Goal: Task Accomplishment & Management: Use online tool/utility

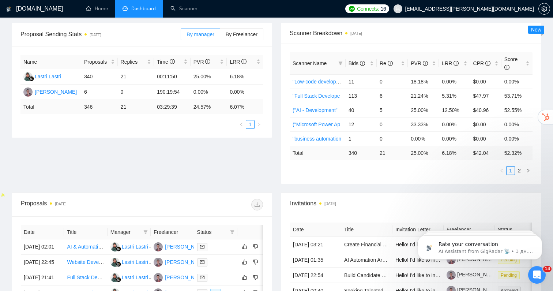
scroll to position [116, 0]
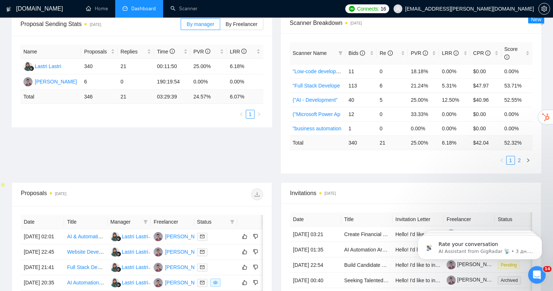
click at [521, 163] on link "2" at bounding box center [520, 160] width 8 height 8
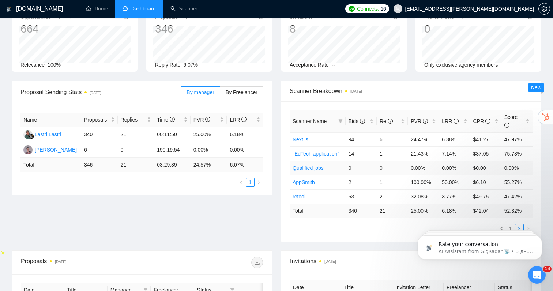
scroll to position [0, 0]
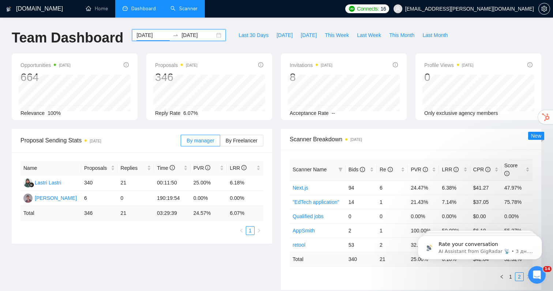
click at [185, 8] on link "Scanner" at bounding box center [184, 8] width 27 height 6
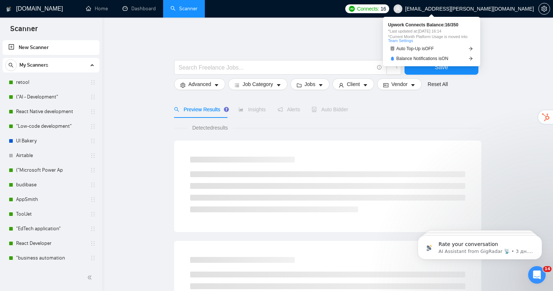
click at [379, 8] on span "Connects:" at bounding box center [368, 9] width 22 height 8
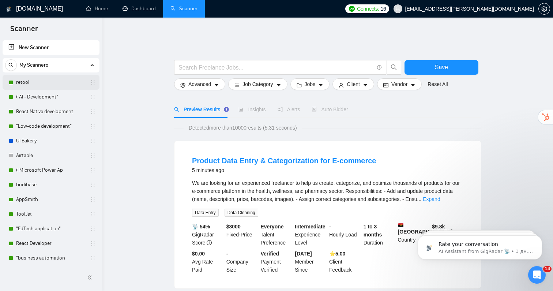
click at [38, 82] on link "retool" at bounding box center [51, 82] width 70 height 15
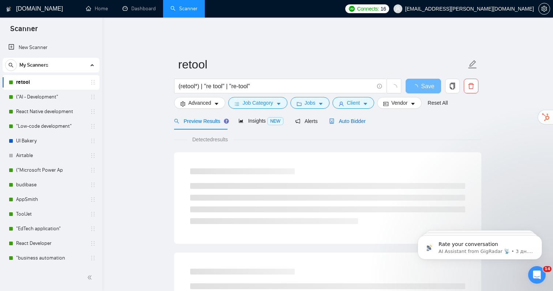
click at [348, 118] on span "Auto Bidder" at bounding box center [347, 121] width 36 height 6
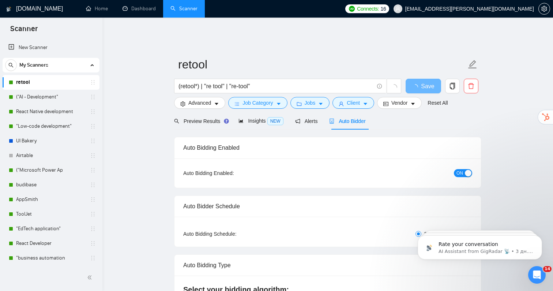
checkbox input "true"
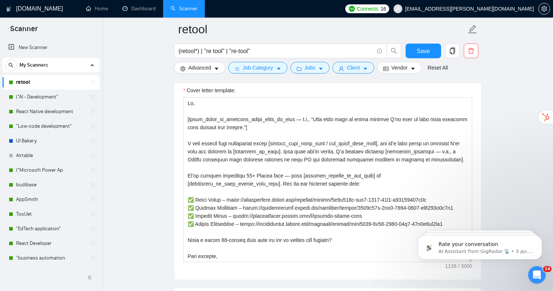
scroll to position [854, 0]
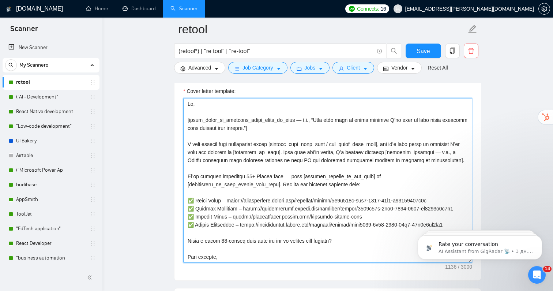
click at [244, 187] on textarea "Cover letter template:" at bounding box center [327, 180] width 289 height 165
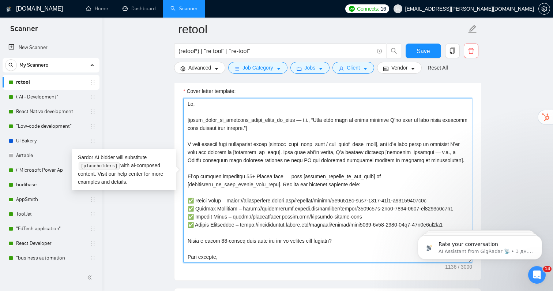
click at [264, 147] on textarea "Cover letter template:" at bounding box center [327, 180] width 289 height 165
click at [282, 156] on textarea "Cover letter template:" at bounding box center [327, 180] width 289 height 165
click at [272, 162] on textarea "Cover letter template:" at bounding box center [327, 180] width 289 height 165
click at [261, 183] on textarea "Cover letter template:" at bounding box center [327, 180] width 289 height 165
click at [265, 196] on textarea "Cover letter template:" at bounding box center [327, 180] width 289 height 165
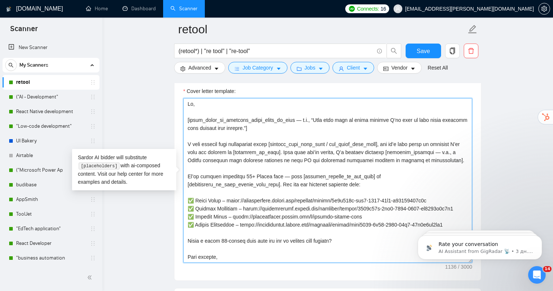
click at [265, 196] on textarea "Cover letter template:" at bounding box center [327, 180] width 289 height 165
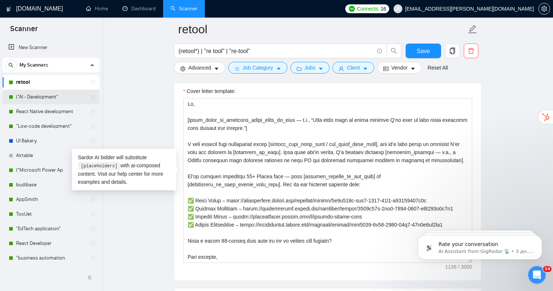
click at [48, 95] on link "("AI - Development"" at bounding box center [51, 97] width 70 height 15
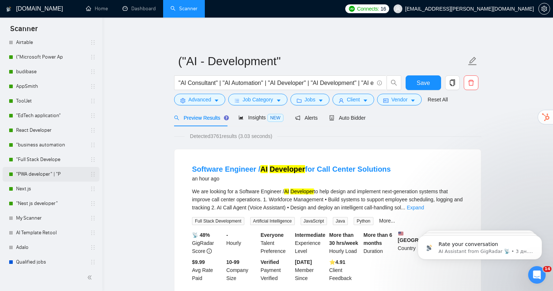
scroll to position [118, 0]
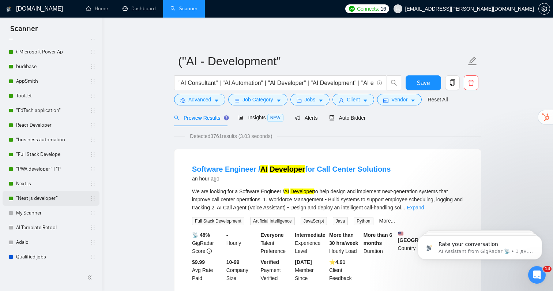
click at [37, 194] on link ""Nest js developer"" at bounding box center [51, 198] width 70 height 15
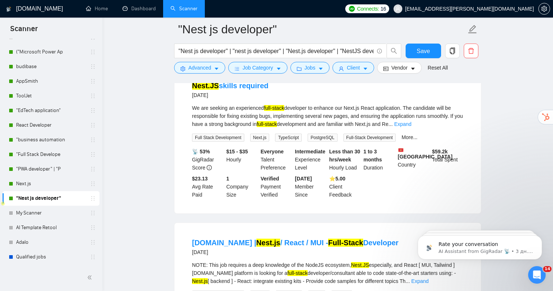
scroll to position [98, 0]
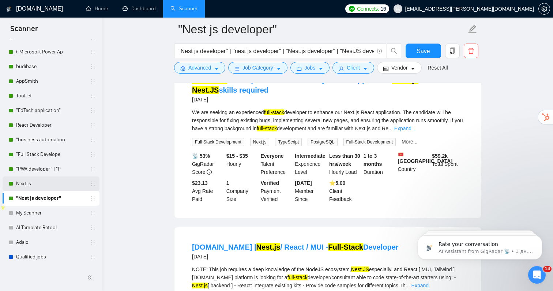
click at [50, 184] on link "Next.js" at bounding box center [51, 183] width 70 height 15
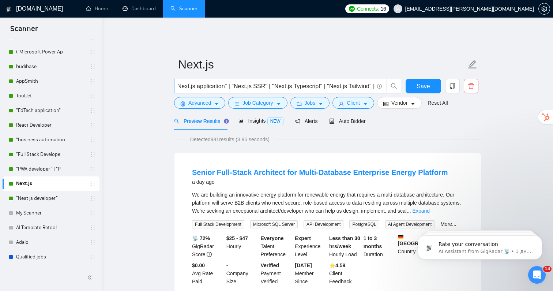
scroll to position [0, 675]
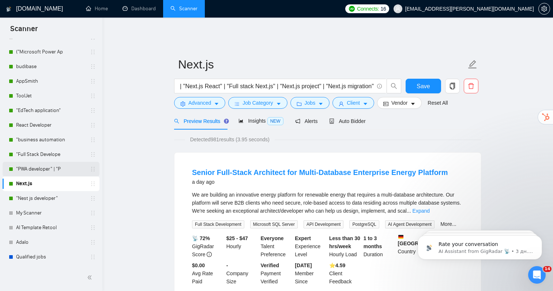
click at [55, 169] on link ""PWA developer" | "P" at bounding box center [51, 169] width 70 height 15
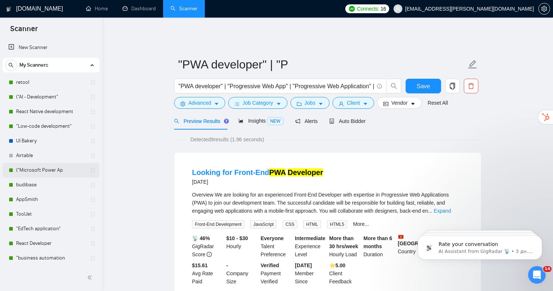
click at [70, 169] on link "("Microsoft Power Ap" at bounding box center [51, 170] width 70 height 15
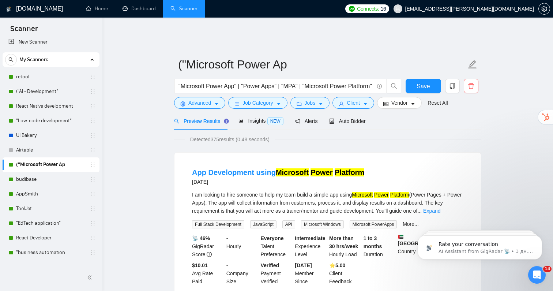
scroll to position [8, 0]
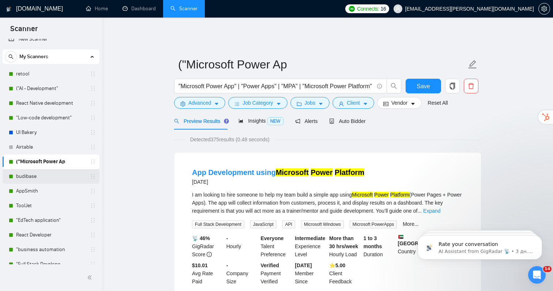
click at [25, 177] on link "budibase" at bounding box center [51, 176] width 70 height 15
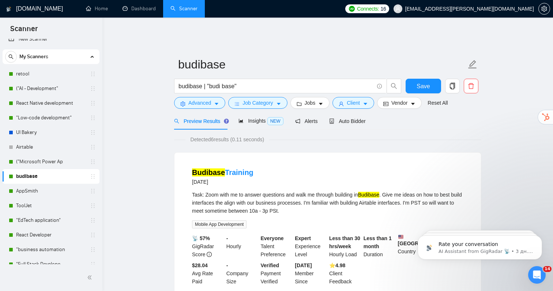
scroll to position [16, 0]
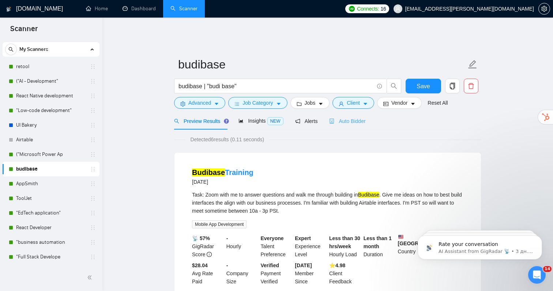
click at [344, 120] on div "Auto Bidder" at bounding box center [347, 120] width 36 height 17
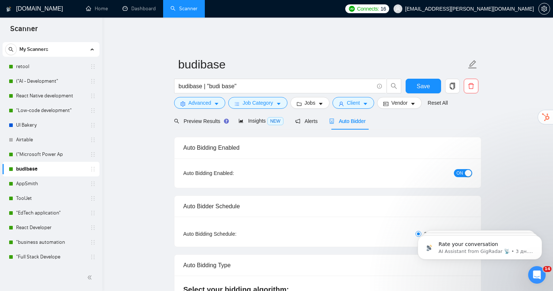
click at [460, 169] on span "ON" at bounding box center [460, 173] width 7 height 8
click at [64, 153] on link "("Microsoft Power Ap" at bounding box center [51, 154] width 70 height 15
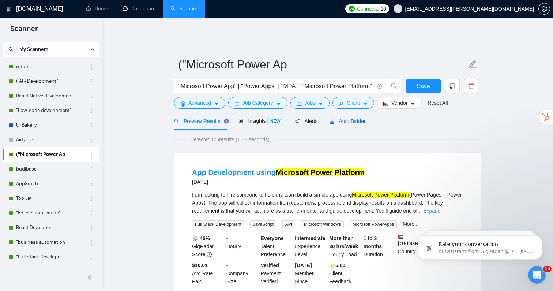
click at [360, 118] on span "Auto Bidder" at bounding box center [347, 121] width 36 height 6
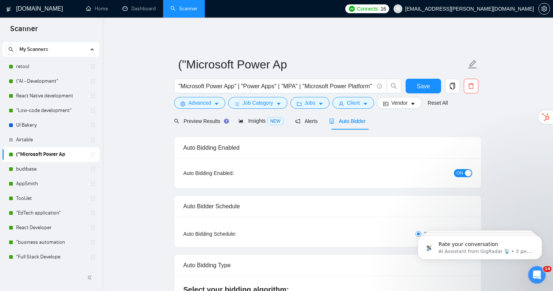
click at [465, 170] on div "button" at bounding box center [468, 173] width 7 height 7
click at [422, 86] on button "Save" at bounding box center [423, 86] width 35 height 15
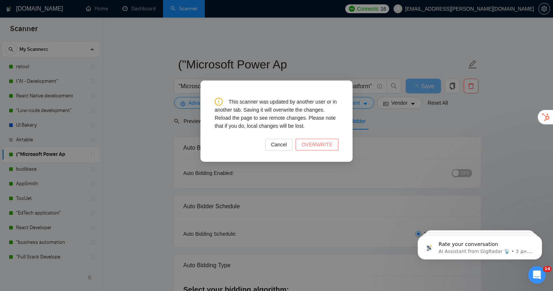
click at [307, 146] on span "OVERWRITE" at bounding box center [317, 145] width 31 height 8
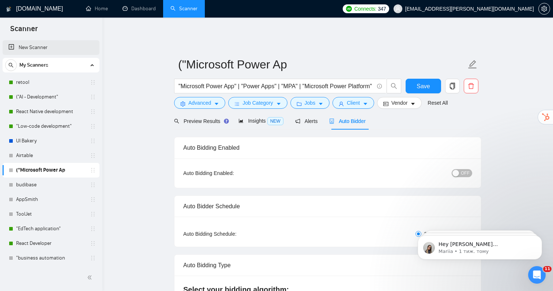
click at [44, 48] on link "New Scanner" at bounding box center [50, 47] width 85 height 15
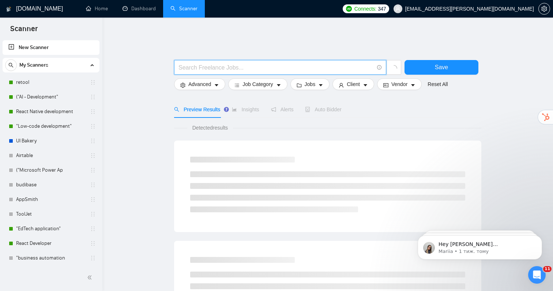
click at [306, 64] on input "text" at bounding box center [276, 67] width 195 height 9
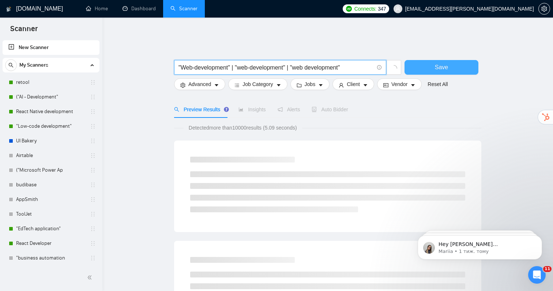
type input ""Web-development" | "web-development" | "web development""
click at [439, 63] on span "Save" at bounding box center [441, 67] width 13 height 9
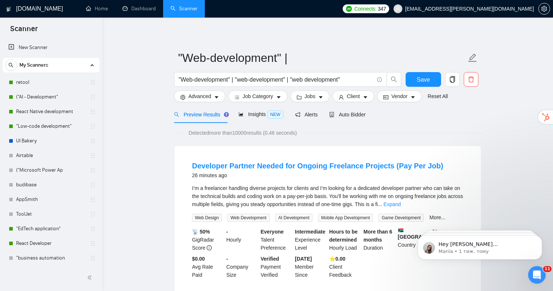
scroll to position [8, 0]
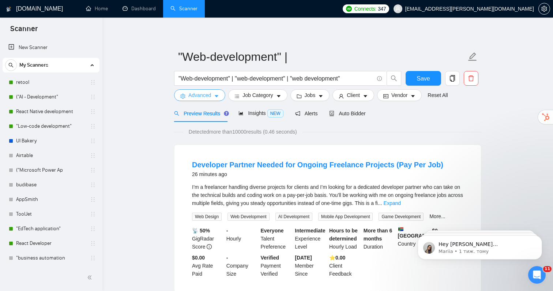
click at [211, 91] on span "Advanced" at bounding box center [199, 95] width 23 height 8
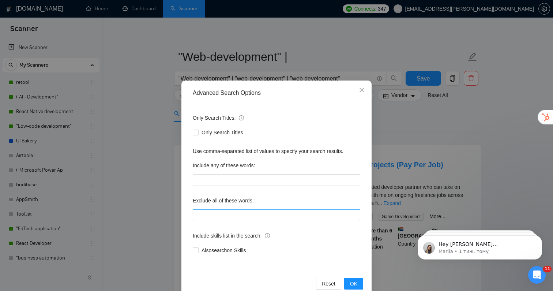
scroll to position [14, 0]
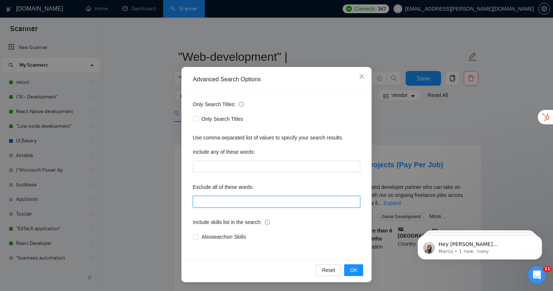
click at [240, 203] on input "text" at bounding box center [277, 202] width 168 height 12
type input "'"
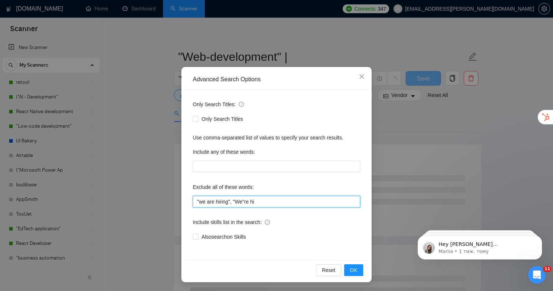
click at [246, 202] on input ""we are hiring", "We"re hi" at bounding box center [277, 202] width 168 height 12
click at [292, 197] on input ""we are hiring", "We're hi" at bounding box center [277, 202] width 168 height 12
click at [291, 203] on input ""we are hiring", "We're hi" at bounding box center [277, 202] width 168 height 12
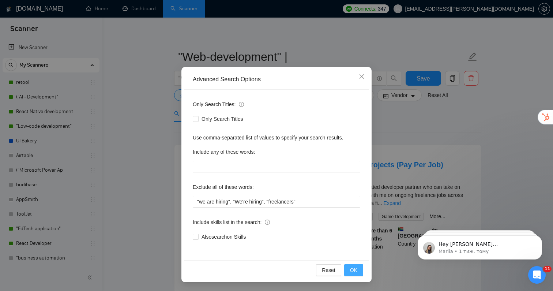
click at [358, 271] on button "OK" at bounding box center [353, 270] width 19 height 12
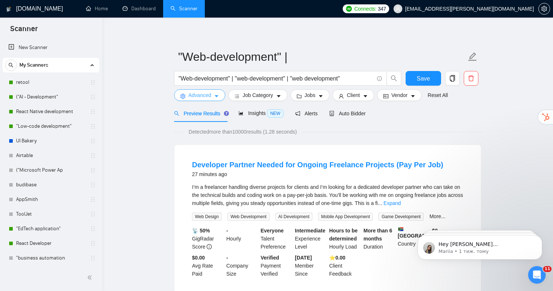
click at [210, 91] on span "Advanced" at bounding box center [199, 95] width 23 height 8
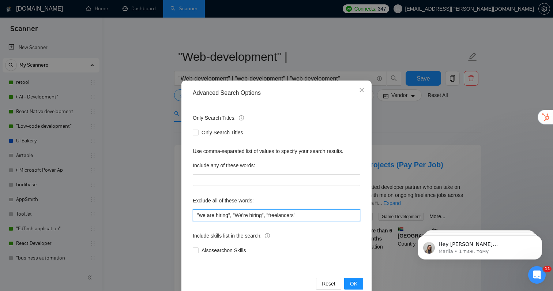
click at [315, 217] on input ""we are hiring", "We're hiring", "freelancers"" at bounding box center [277, 215] width 168 height 12
type input ""we are hiring", "We're hiring", "freelancers", "Freelancers only""
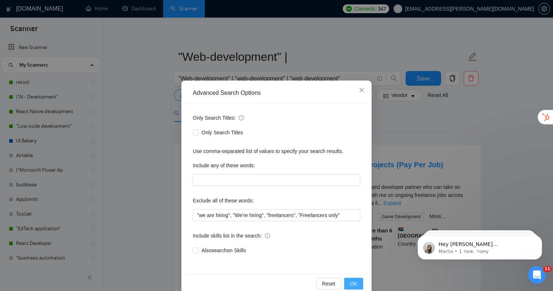
click at [359, 283] on button "OK" at bounding box center [353, 284] width 19 height 12
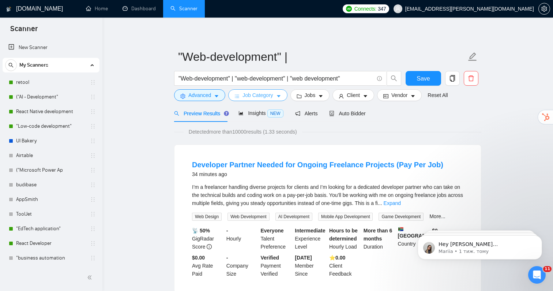
click at [273, 91] on span "Job Category" at bounding box center [258, 95] width 30 height 8
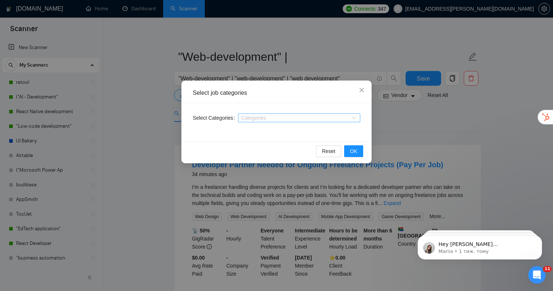
click at [268, 117] on div at bounding box center [295, 118] width 111 height 6
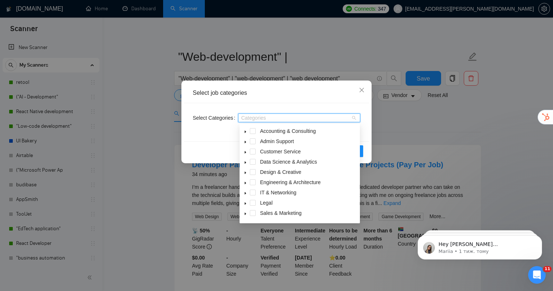
click at [247, 194] on icon "caret-down" at bounding box center [246, 193] width 4 height 4
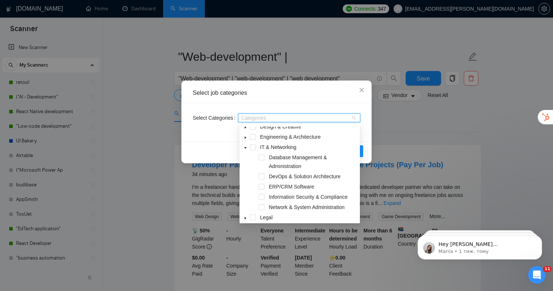
scroll to position [49, 0]
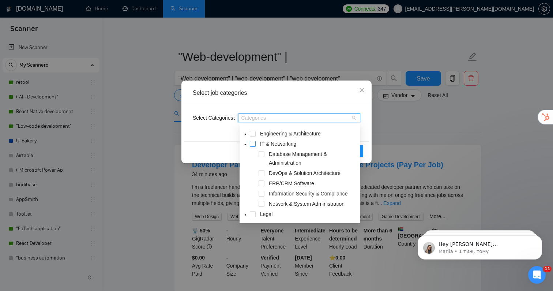
click at [254, 144] on span at bounding box center [253, 144] width 6 height 6
click at [261, 193] on span at bounding box center [262, 194] width 6 height 6
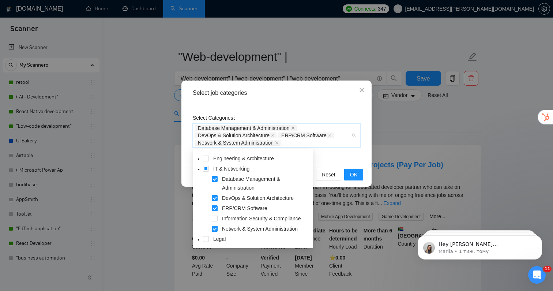
click at [214, 228] on span at bounding box center [215, 229] width 6 height 6
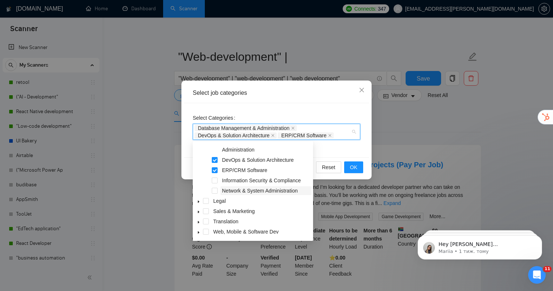
scroll to position [89, 0]
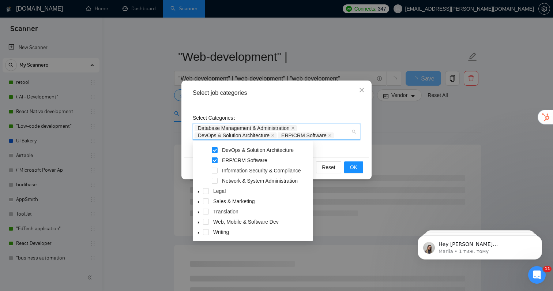
click at [198, 223] on icon "caret-down" at bounding box center [198, 222] width 1 height 3
click at [206, 223] on span at bounding box center [206, 222] width 6 height 6
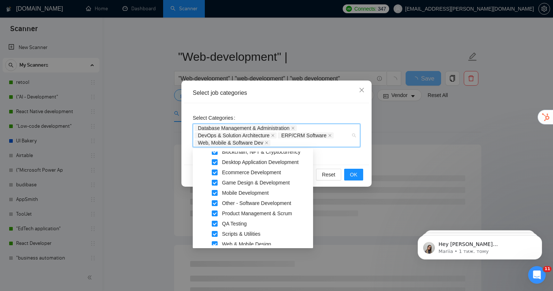
scroll to position [189, 0]
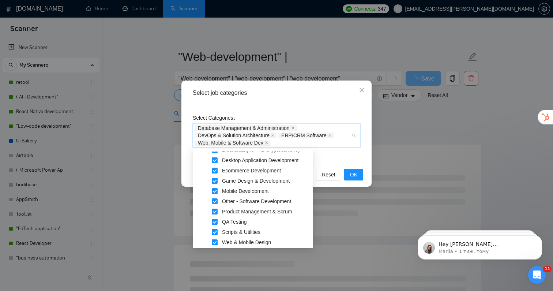
click at [214, 212] on span at bounding box center [215, 212] width 6 height 6
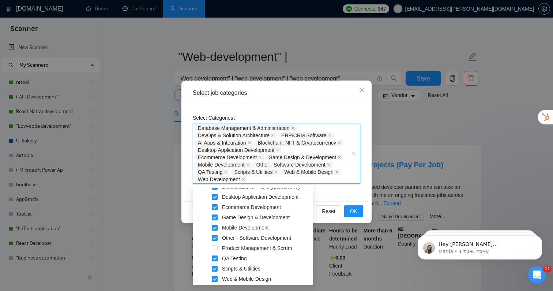
click at [216, 257] on span at bounding box center [215, 258] width 6 height 6
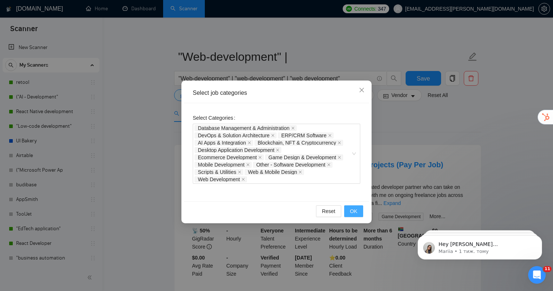
click at [353, 213] on span "OK" at bounding box center [353, 211] width 7 height 8
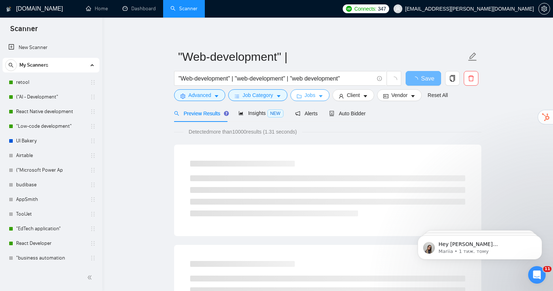
click at [321, 94] on icon "caret-down" at bounding box center [320, 96] width 5 height 5
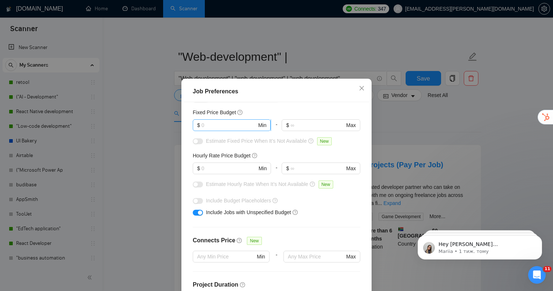
scroll to position [46, 0]
click at [224, 170] on input "text" at bounding box center [229, 168] width 55 height 8
type input "45"
click at [221, 126] on input "text" at bounding box center [229, 125] width 55 height 8
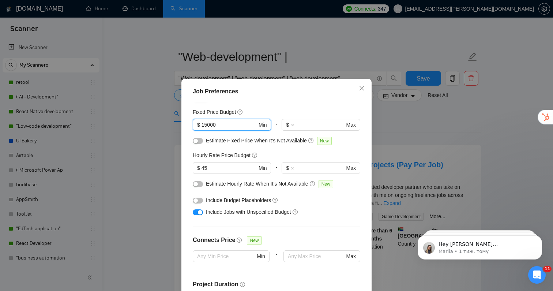
type input "15000"
click at [279, 217] on div "Include Jobs with Unspecified Budget" at bounding box center [277, 212] width 168 height 12
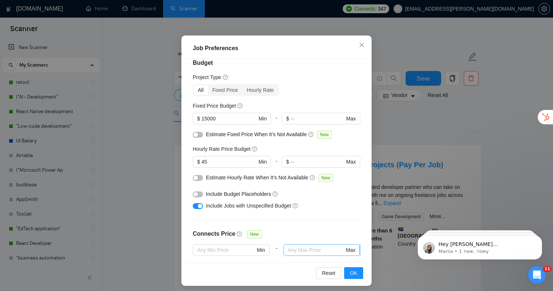
scroll to position [10, 0]
click at [357, 276] on button "OK" at bounding box center [353, 273] width 19 height 12
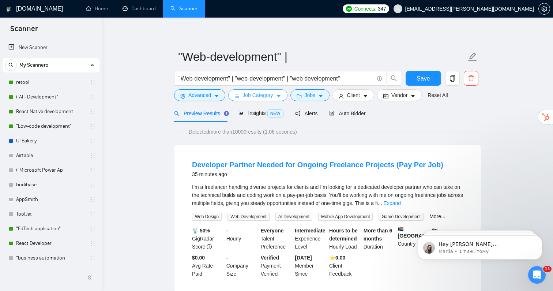
click at [277, 93] on button "Job Category" at bounding box center [257, 95] width 59 height 12
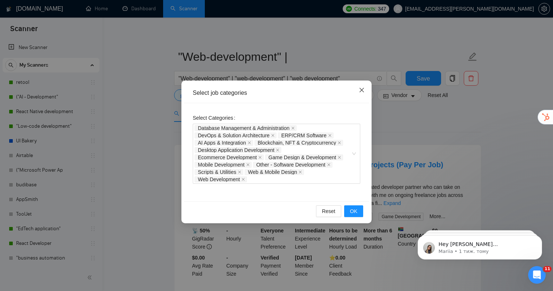
click at [361, 91] on icon "close" at bounding box center [362, 90] width 6 height 6
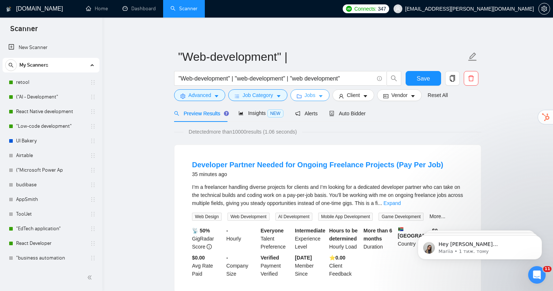
click at [309, 93] on span "Jobs" at bounding box center [310, 95] width 11 height 8
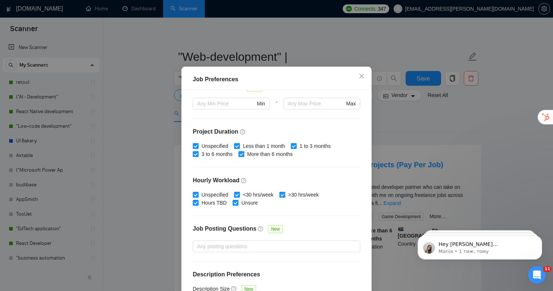
scroll to position [189, 0]
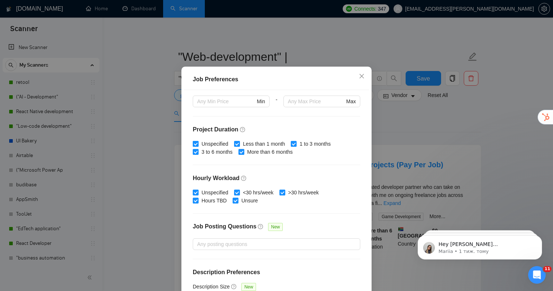
click at [198, 146] on input "Unspecified" at bounding box center [195, 143] width 5 height 5
checkbox input "false"
click at [236, 146] on input "Less than 1 month" at bounding box center [236, 143] width 5 height 5
checkbox input "false"
click at [196, 195] on input "Unspecified" at bounding box center [195, 192] width 5 height 5
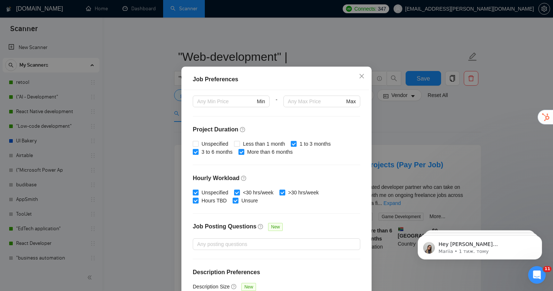
checkbox input "false"
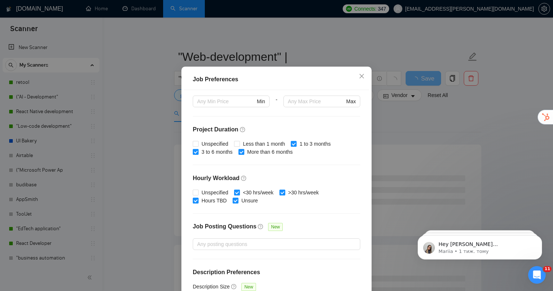
click at [239, 195] on input "<30 hrs/week" at bounding box center [236, 192] width 5 height 5
checkbox input "false"
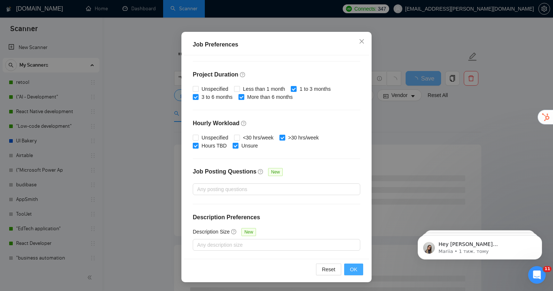
click at [358, 270] on button "OK" at bounding box center [353, 269] width 19 height 12
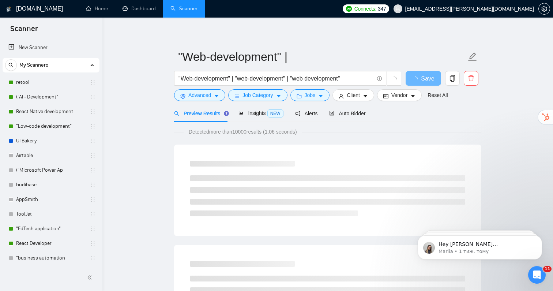
scroll to position [12, 0]
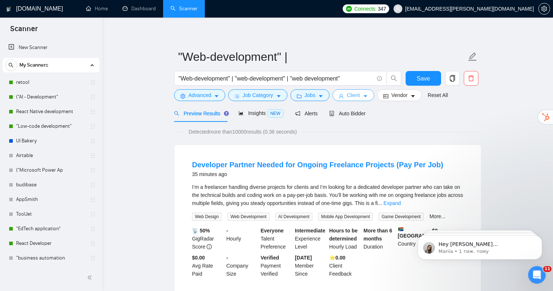
click at [365, 95] on button "Client" at bounding box center [354, 95] width 42 height 12
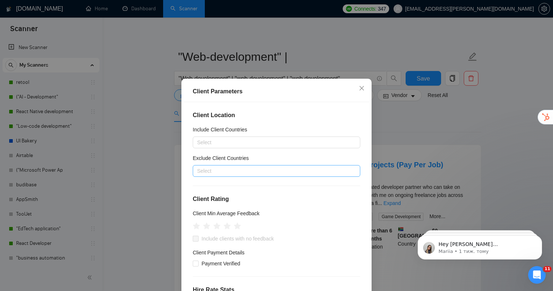
click at [246, 172] on div at bounding box center [273, 170] width 157 height 9
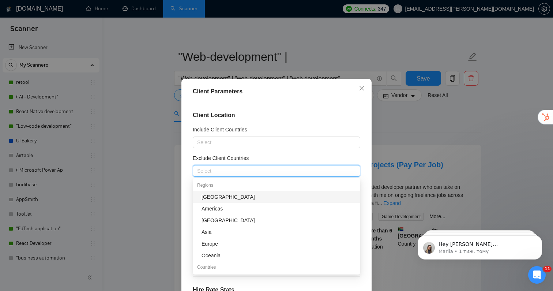
scroll to position [1, 0]
click at [230, 198] on div "[GEOGRAPHIC_DATA]" at bounding box center [279, 197] width 154 height 8
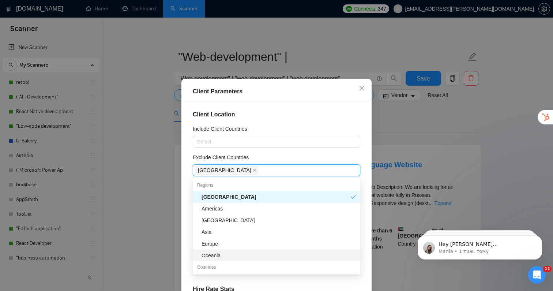
click at [216, 258] on div "Oceania" at bounding box center [279, 255] width 154 height 8
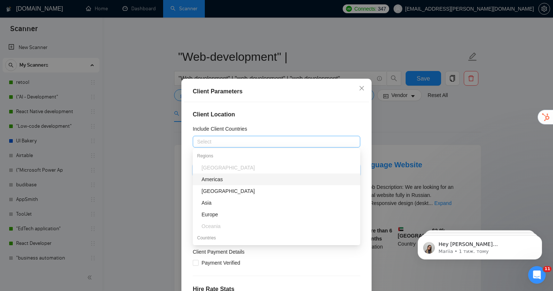
click at [231, 140] on div at bounding box center [273, 141] width 157 height 9
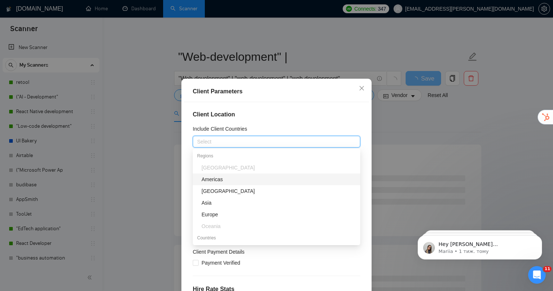
click at [224, 181] on div "Americas" at bounding box center [279, 179] width 154 height 8
click at [238, 177] on div "Americas" at bounding box center [276, 179] width 149 height 8
click at [220, 214] on div "Europe" at bounding box center [279, 214] width 154 height 8
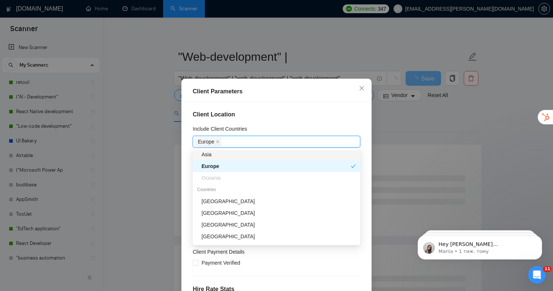
scroll to position [54, 0]
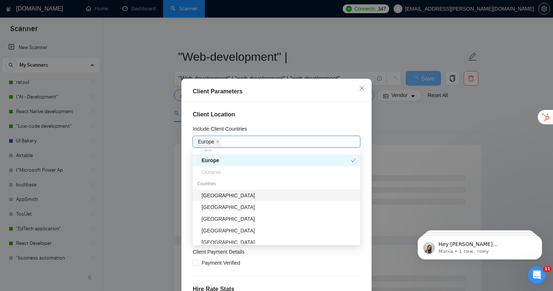
click at [216, 199] on div "[GEOGRAPHIC_DATA]" at bounding box center [277, 196] width 168 height 12
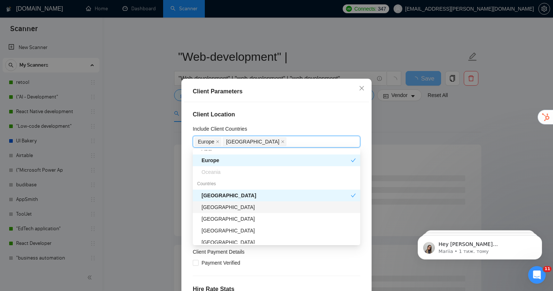
click at [218, 209] on div "[GEOGRAPHIC_DATA]" at bounding box center [279, 207] width 154 height 8
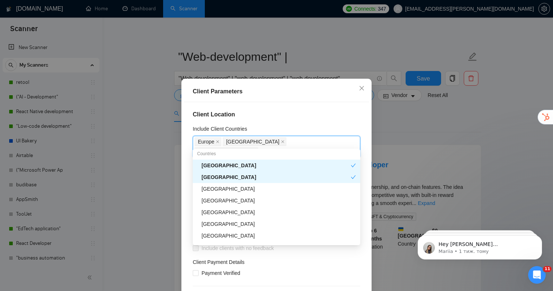
scroll to position [86, 0]
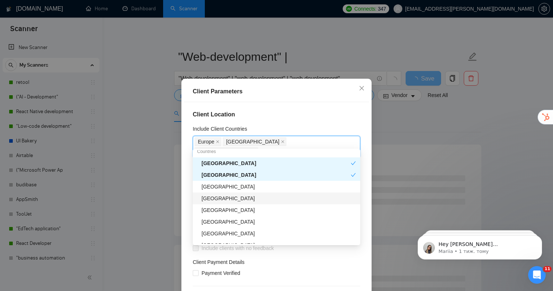
click at [222, 201] on div "[GEOGRAPHIC_DATA]" at bounding box center [279, 198] width 154 height 8
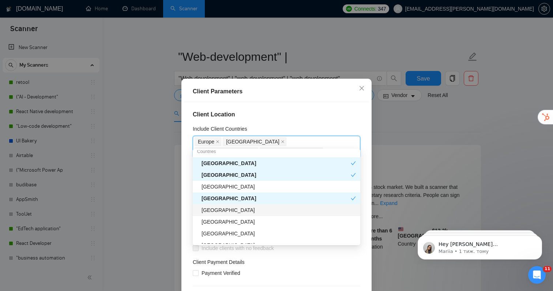
click at [220, 214] on div "[GEOGRAPHIC_DATA]" at bounding box center [277, 210] width 168 height 12
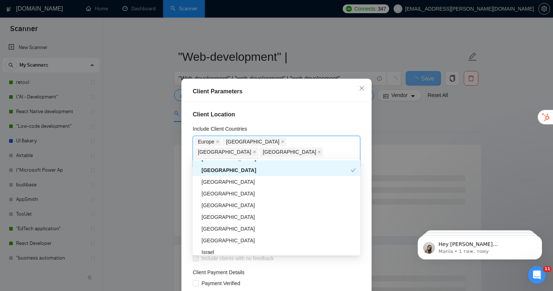
scroll to position [137, 0]
click at [228, 203] on div "[GEOGRAPHIC_DATA]" at bounding box center [279, 205] width 154 height 8
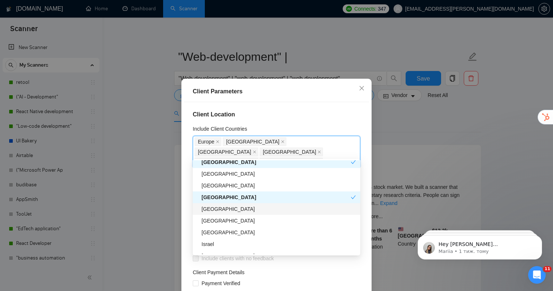
click at [228, 209] on div "[GEOGRAPHIC_DATA]" at bounding box center [279, 209] width 154 height 8
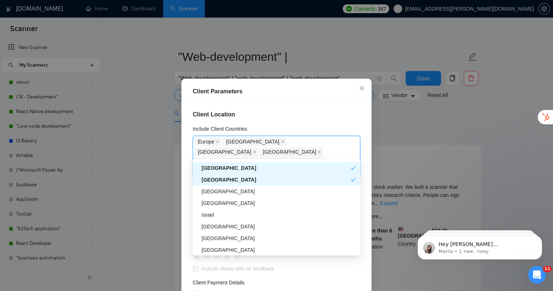
scroll to position [175, 0]
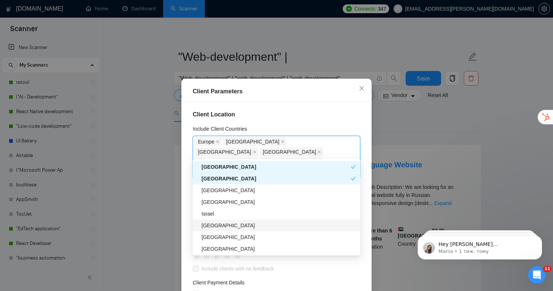
click at [230, 226] on div "[GEOGRAPHIC_DATA]" at bounding box center [279, 225] width 154 height 8
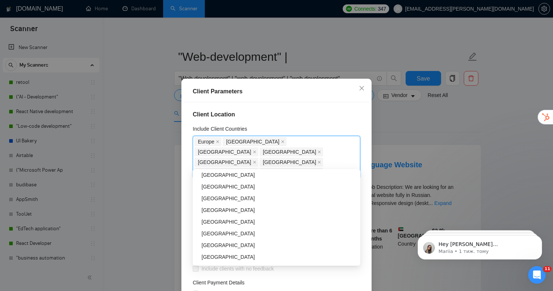
scroll to position [273, 0]
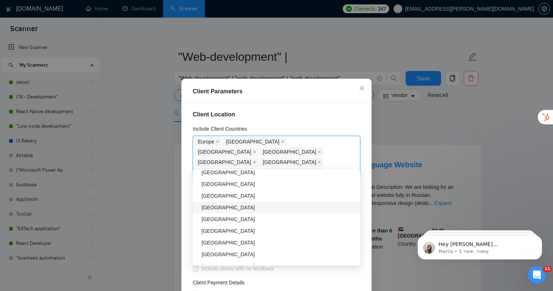
click at [216, 207] on div "[GEOGRAPHIC_DATA]" at bounding box center [279, 207] width 154 height 8
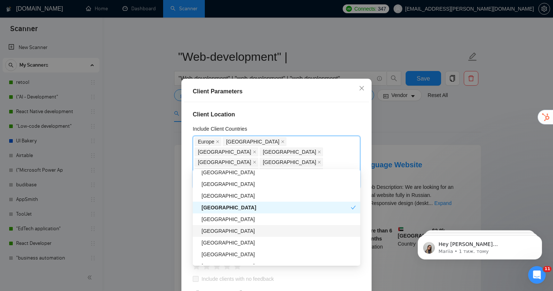
click at [216, 232] on div "[GEOGRAPHIC_DATA]" at bounding box center [279, 231] width 154 height 8
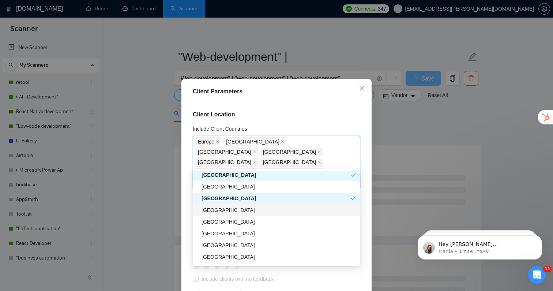
scroll to position [307, 0]
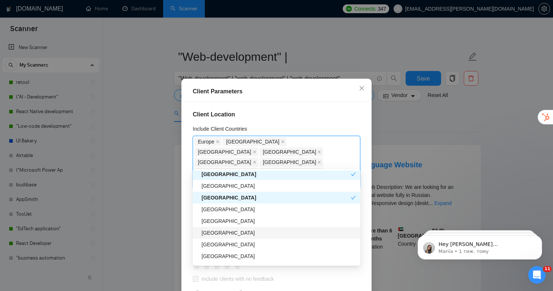
click at [224, 236] on div "[GEOGRAPHIC_DATA]" at bounding box center [279, 233] width 154 height 8
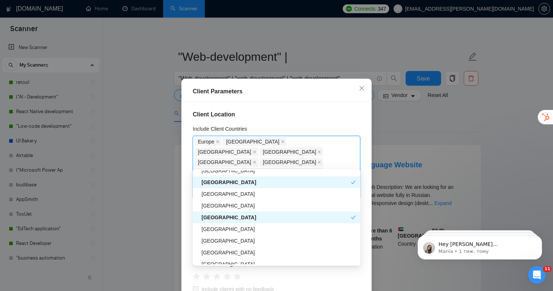
scroll to position [323, 0]
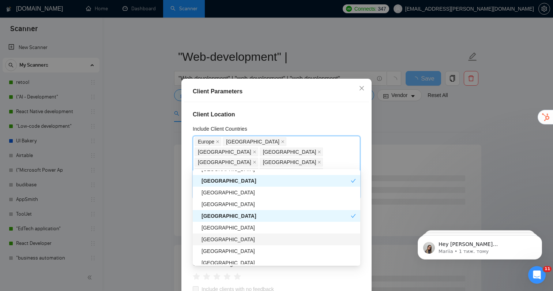
click at [227, 240] on div "[GEOGRAPHIC_DATA]" at bounding box center [279, 239] width 154 height 8
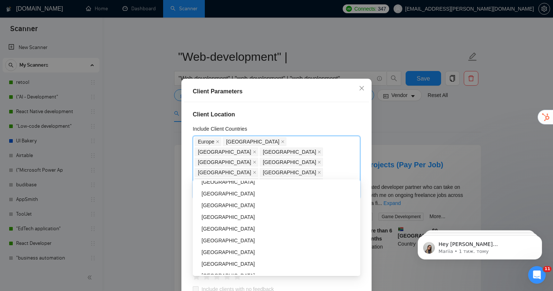
scroll to position [442, 0]
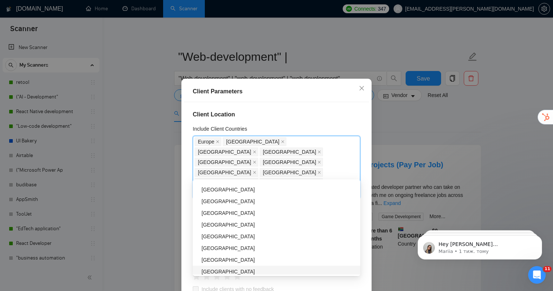
click at [180, 272] on div "Client Parameters Client Location Include Client Countries [GEOGRAPHIC_DATA] [G…" at bounding box center [276, 145] width 553 height 291
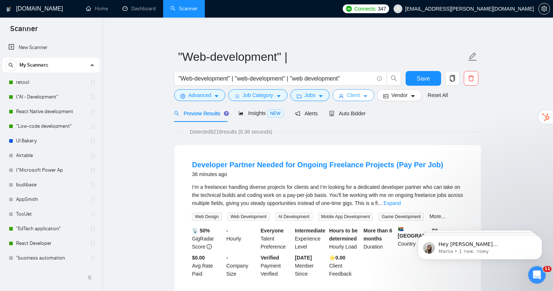
click at [356, 94] on span "Client" at bounding box center [353, 95] width 13 height 8
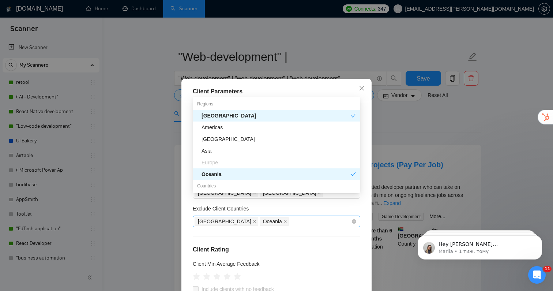
click at [258, 216] on div "[GEOGRAPHIC_DATA] [GEOGRAPHIC_DATA]" at bounding box center [273, 221] width 157 height 10
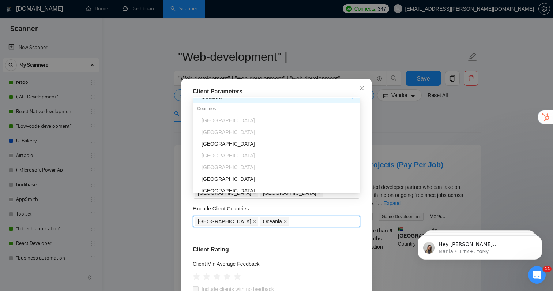
scroll to position [81, 0]
click at [208, 139] on div "[GEOGRAPHIC_DATA]" at bounding box center [279, 140] width 154 height 8
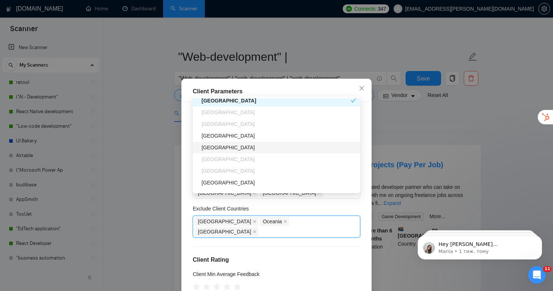
click at [217, 149] on div "[GEOGRAPHIC_DATA]" at bounding box center [279, 147] width 154 height 8
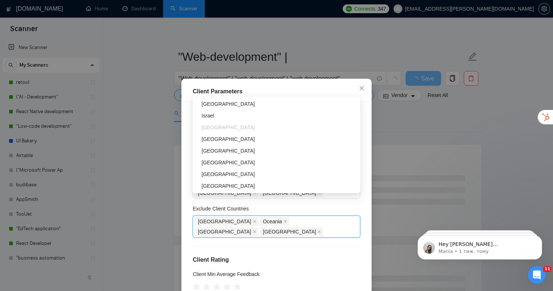
scroll to position [212, 0]
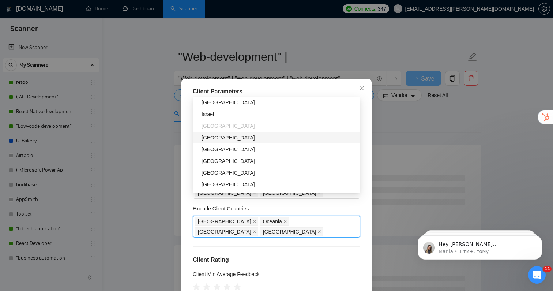
click at [225, 138] on div "[GEOGRAPHIC_DATA]" at bounding box center [279, 138] width 154 height 8
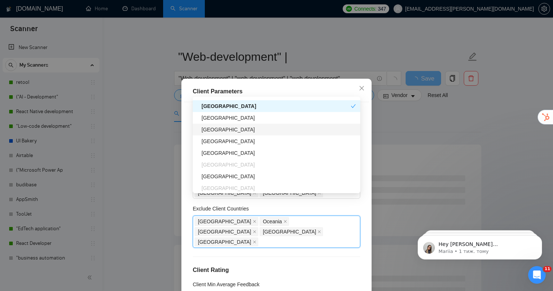
scroll to position [248, 0]
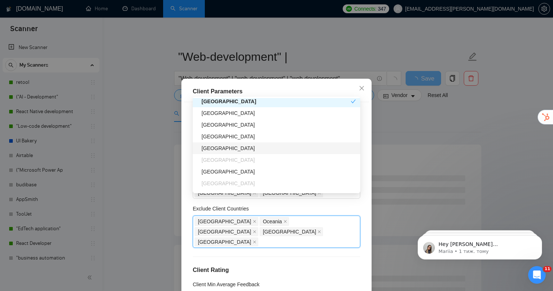
click at [222, 150] on div "[GEOGRAPHIC_DATA]" at bounding box center [279, 148] width 154 height 8
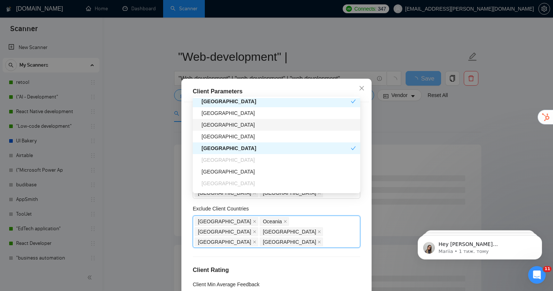
click at [224, 128] on div "[GEOGRAPHIC_DATA]" at bounding box center [279, 125] width 154 height 8
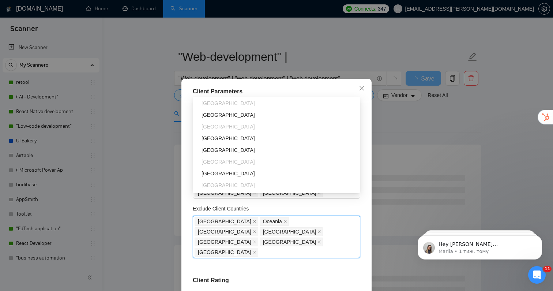
scroll to position [315, 0]
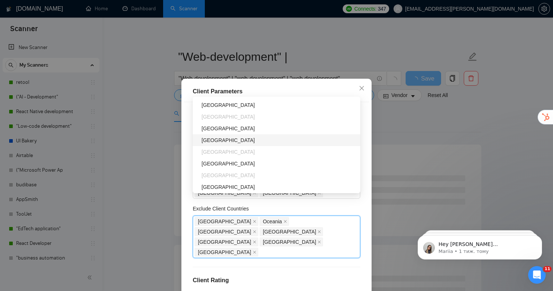
click at [222, 144] on div "[GEOGRAPHIC_DATA]" at bounding box center [279, 140] width 154 height 8
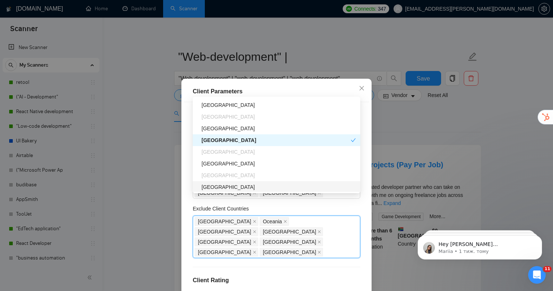
click at [280, 226] on div "Client Location Include Client Countries [GEOGRAPHIC_DATA] [GEOGRAPHIC_DATA] [G…" at bounding box center [276, 204] width 185 height 204
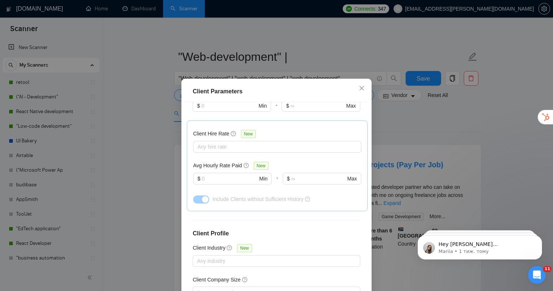
scroll to position [47, 0]
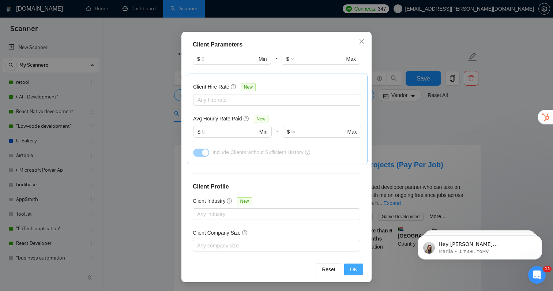
click at [352, 268] on span "OK" at bounding box center [353, 269] width 7 height 8
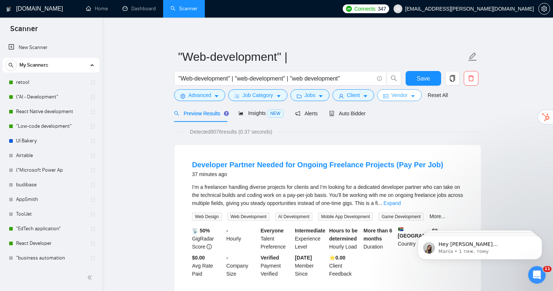
click at [394, 91] on button "Vendor" at bounding box center [399, 95] width 45 height 12
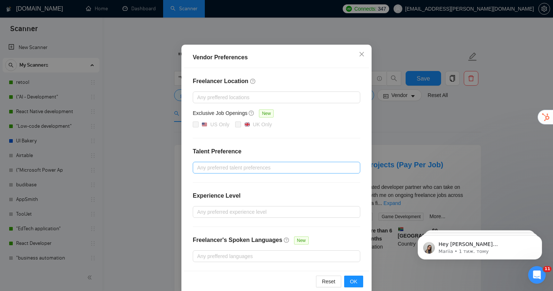
scroll to position [48, 0]
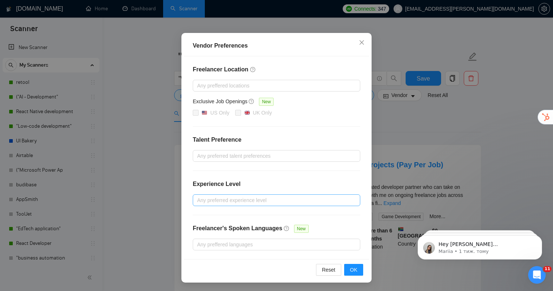
click at [260, 202] on div at bounding box center [273, 200] width 157 height 9
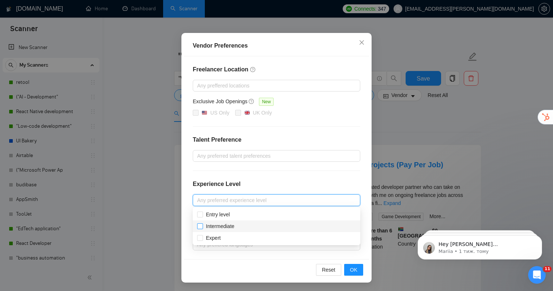
click at [229, 222] on span "Intermediate" at bounding box center [220, 226] width 34 height 8
click at [202, 223] on input "Intermediate" at bounding box center [199, 225] width 5 height 5
checkbox input "false"
click at [225, 236] on div "Expert" at bounding box center [276, 238] width 159 height 8
checkbox input "true"
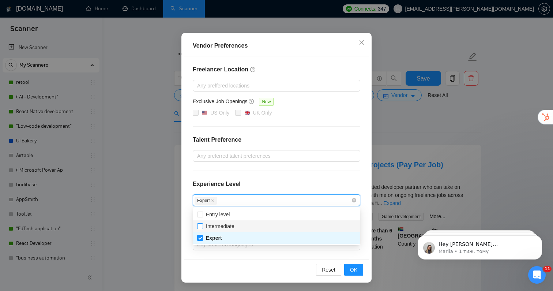
click at [200, 225] on input "Intermediate" at bounding box center [199, 225] width 5 height 5
checkbox input "true"
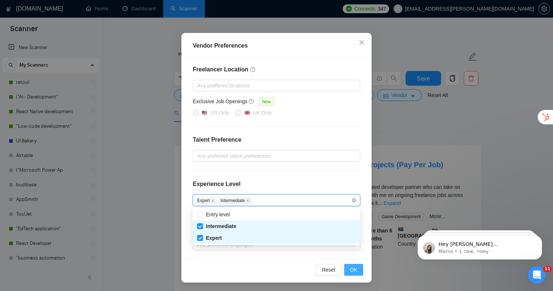
click at [355, 269] on span "OK" at bounding box center [353, 270] width 7 height 8
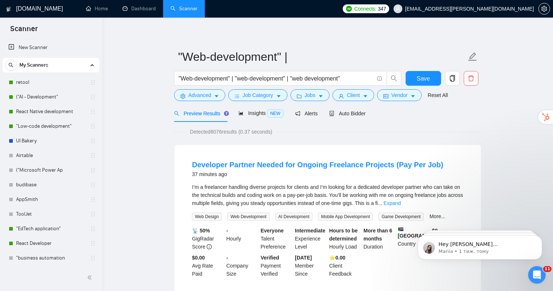
scroll to position [11, 0]
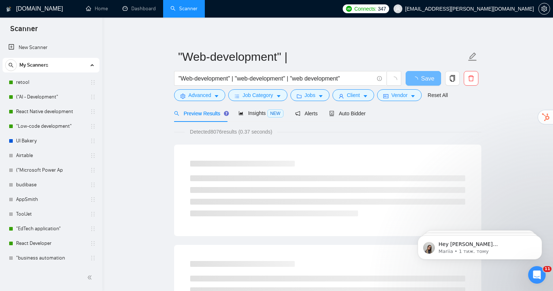
drag, startPoint x: 353, startPoint y: 267, endPoint x: 296, endPoint y: 262, distance: 57.7
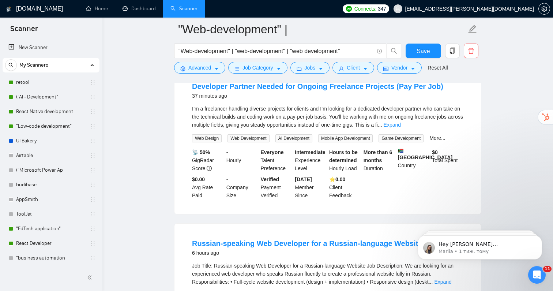
scroll to position [49, 0]
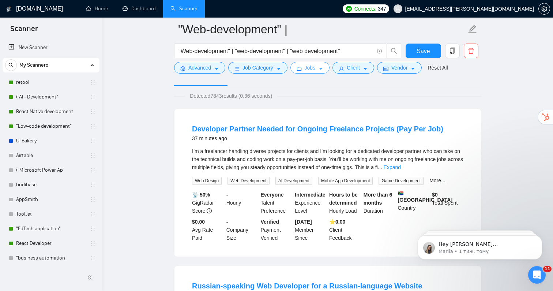
click at [316, 69] on span "Jobs" at bounding box center [310, 68] width 11 height 8
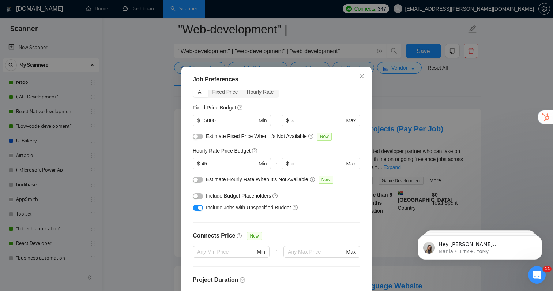
scroll to position [8, 0]
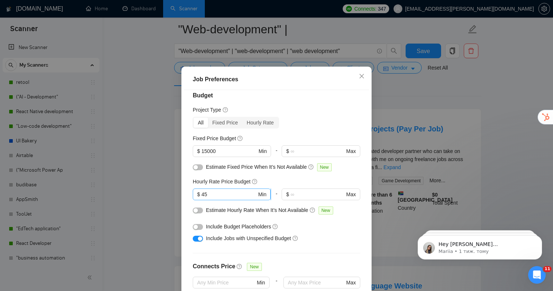
click at [225, 198] on input "45" at bounding box center [229, 194] width 55 height 8
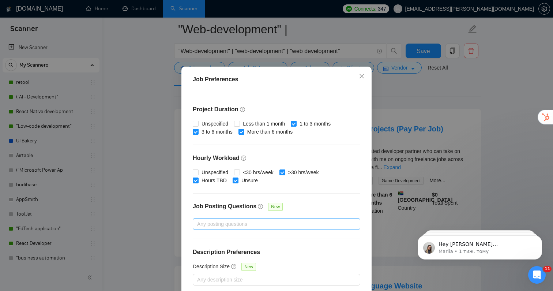
scroll to position [47, 0]
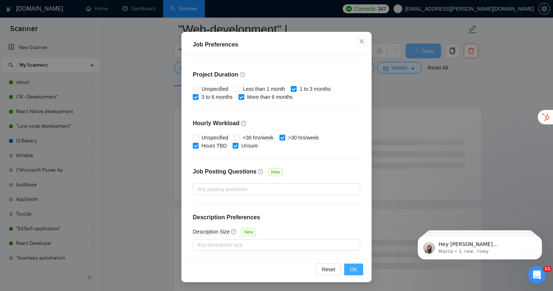
type input "50"
click at [356, 272] on span "OK" at bounding box center [353, 269] width 7 height 8
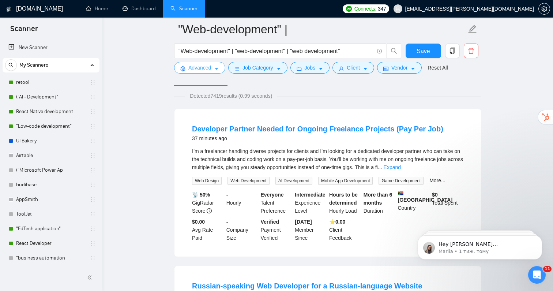
click at [213, 63] on button "Advanced" at bounding box center [199, 68] width 51 height 12
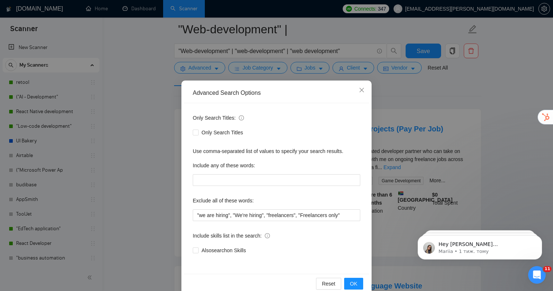
scroll to position [14, 0]
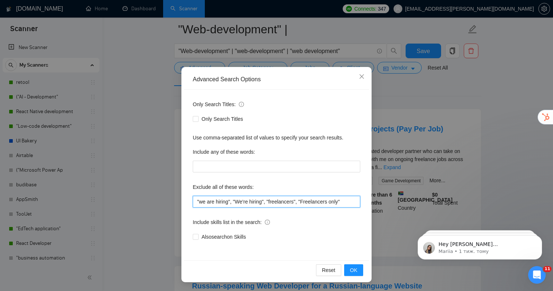
click at [349, 205] on input ""we are hiring", "We're hiring", "freelancers", "Freelancers only"" at bounding box center [277, 202] width 168 height 12
type input ""we are hiring", "We're hiring", "freelancers", "Freelancers only", "freelance""
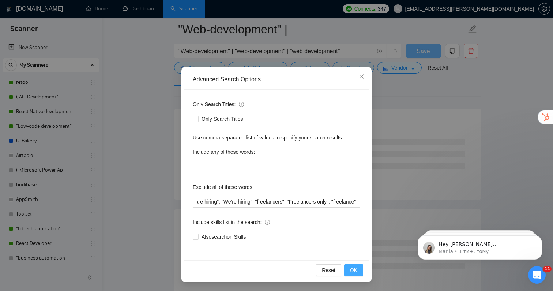
scroll to position [0, 0]
click at [355, 270] on span "OK" at bounding box center [353, 270] width 7 height 8
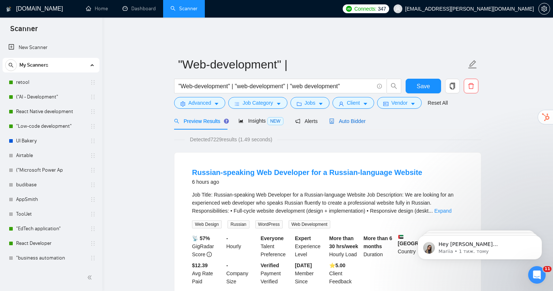
click at [341, 118] on span "Auto Bidder" at bounding box center [347, 121] width 36 height 6
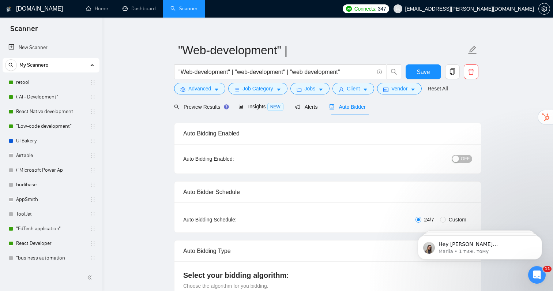
scroll to position [16, 0]
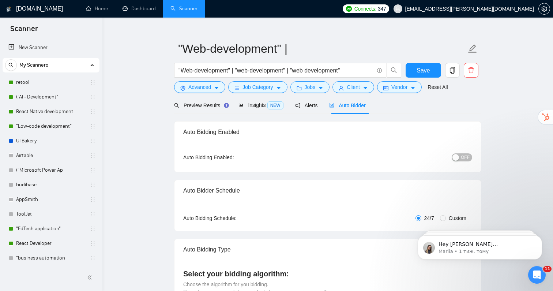
click at [464, 153] on span "OFF" at bounding box center [465, 157] width 9 height 8
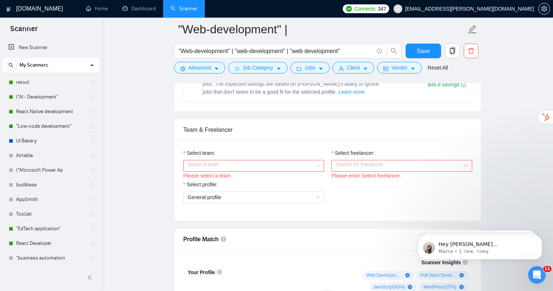
scroll to position [341, 0]
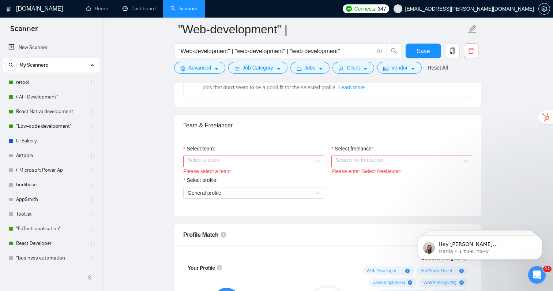
click at [258, 156] on input "Select team:" at bounding box center [251, 161] width 127 height 11
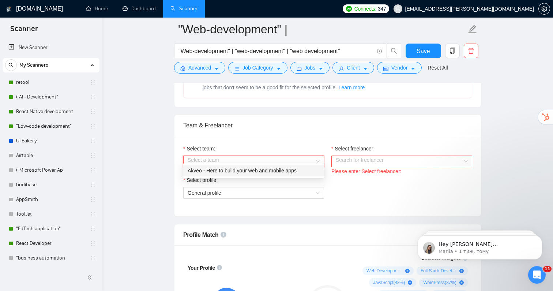
click at [241, 170] on div "Akveo - Here to build your web and mobile apps" at bounding box center [254, 170] width 132 height 8
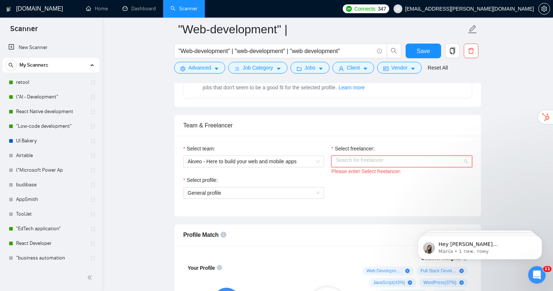
click at [372, 158] on input "Select freelancer:" at bounding box center [399, 161] width 127 height 11
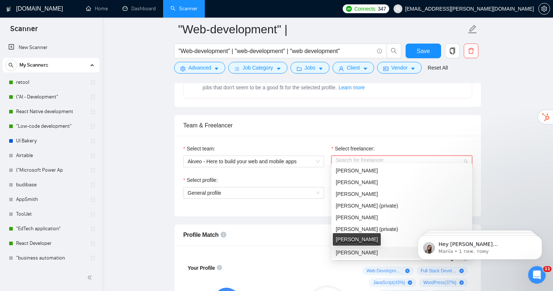
click at [344, 254] on span "[PERSON_NAME]" at bounding box center [357, 253] width 42 height 6
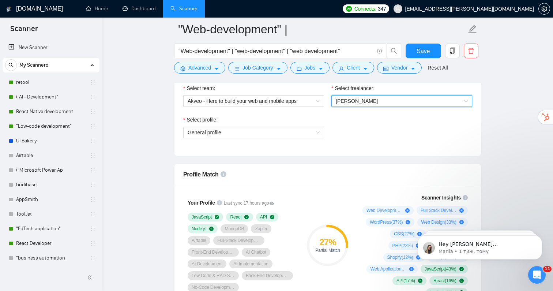
scroll to position [394, 0]
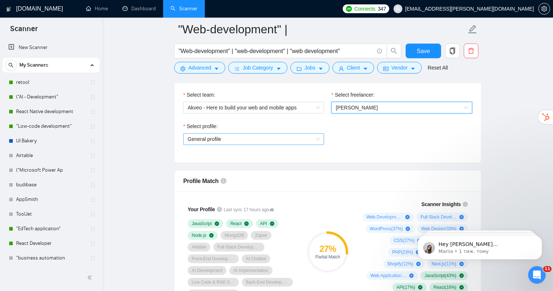
click at [276, 134] on span "General profile" at bounding box center [254, 139] width 132 height 11
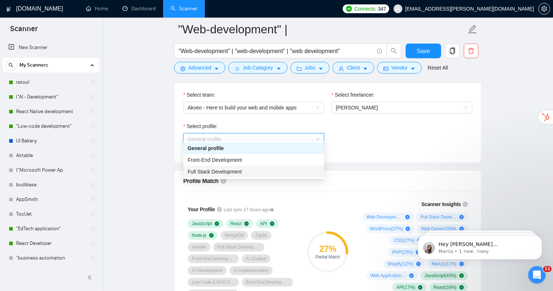
click at [245, 171] on div "Full Stack Development" at bounding box center [254, 172] width 132 height 8
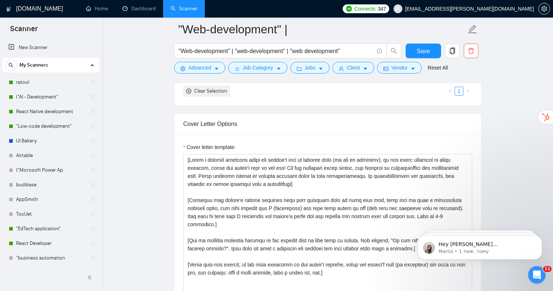
scroll to position [798, 0]
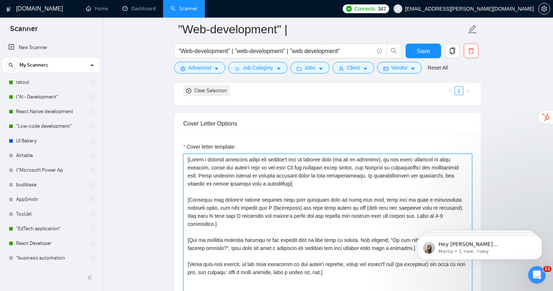
click at [311, 180] on textarea "Cover letter template:" at bounding box center [327, 236] width 289 height 165
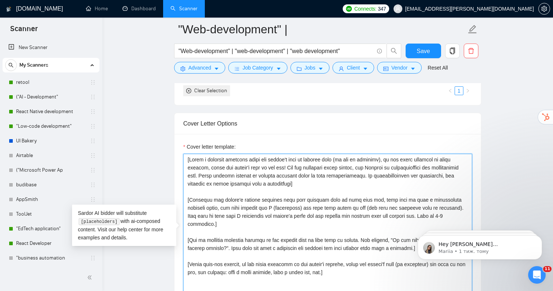
click at [326, 184] on textarea "Cover letter template:" at bounding box center [327, 236] width 289 height 165
click at [281, 184] on textarea "Cover letter template:" at bounding box center [327, 236] width 289 height 165
click at [327, 183] on textarea "Cover letter template:" at bounding box center [327, 236] width 289 height 165
click at [344, 181] on textarea "Cover letter template:" at bounding box center [327, 236] width 289 height 165
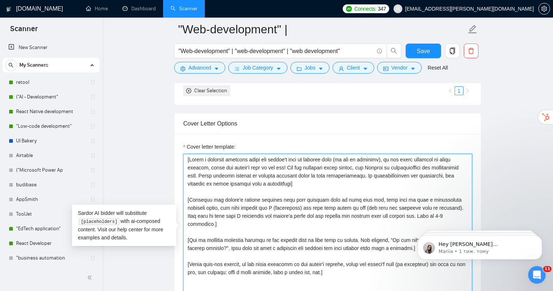
click at [326, 184] on textarea "Cover letter template:" at bounding box center [327, 236] width 289 height 165
click at [277, 180] on textarea "Cover letter template:" at bounding box center [327, 236] width 289 height 165
click at [321, 180] on textarea "Cover letter template:" at bounding box center [327, 236] width 289 height 165
click at [321, 183] on textarea "Cover letter template:" at bounding box center [327, 236] width 289 height 165
click at [287, 180] on textarea "Cover letter template:" at bounding box center [327, 236] width 289 height 165
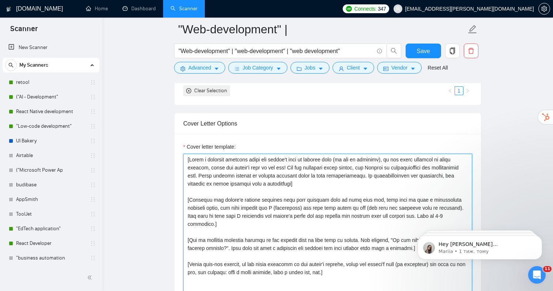
scroll to position [810, 0]
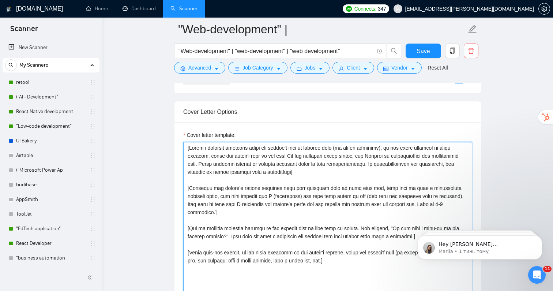
click at [288, 199] on textarea "Cover letter template:" at bounding box center [327, 224] width 289 height 165
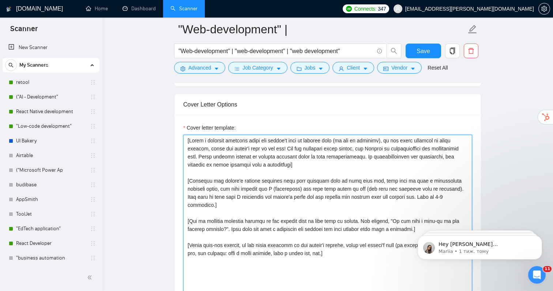
scroll to position [824, 0]
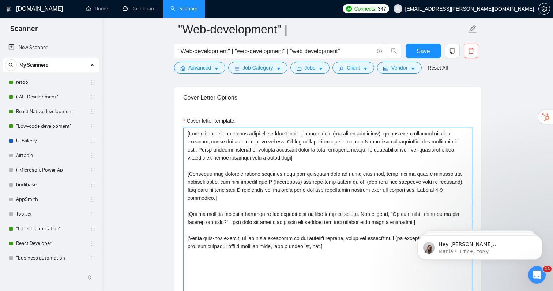
click at [288, 198] on textarea "Cover letter template:" at bounding box center [327, 210] width 289 height 165
click at [255, 185] on textarea "Cover letter template:" at bounding box center [327, 210] width 289 height 165
click at [257, 180] on textarea "Cover letter template:" at bounding box center [327, 210] width 289 height 165
drag, startPoint x: 255, startPoint y: 171, endPoint x: 276, endPoint y: 171, distance: 20.5
click at [276, 171] on textarea "Cover letter template:" at bounding box center [327, 210] width 289 height 165
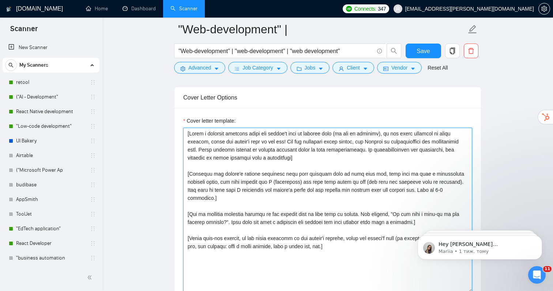
click at [304, 187] on textarea "Cover letter template:" at bounding box center [327, 210] width 289 height 165
click at [321, 187] on textarea "Cover letter template:" at bounding box center [327, 210] width 289 height 165
click at [289, 187] on textarea "Cover letter template:" at bounding box center [327, 210] width 289 height 165
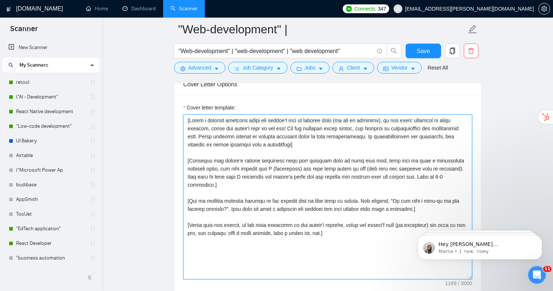
scroll to position [838, 0]
click at [273, 190] on textarea "Cover letter template:" at bounding box center [327, 196] width 289 height 165
click at [255, 204] on textarea "Cover letter template:" at bounding box center [327, 196] width 289 height 165
click at [276, 211] on textarea "Cover letter template:" at bounding box center [327, 196] width 289 height 165
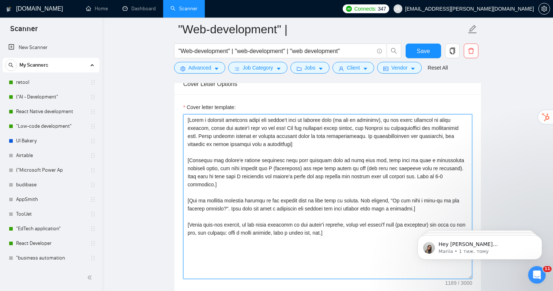
click at [276, 211] on textarea "Cover letter template:" at bounding box center [327, 196] width 289 height 165
click at [398, 202] on textarea "Cover letter template:" at bounding box center [327, 196] width 289 height 165
drag, startPoint x: 368, startPoint y: 188, endPoint x: 241, endPoint y: 197, distance: 127.3
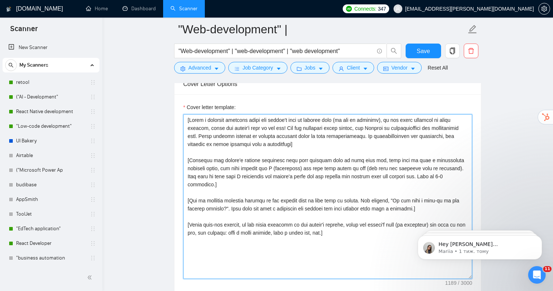
click at [241, 197] on textarea "Cover letter template:" at bounding box center [327, 196] width 289 height 165
click at [262, 203] on textarea "Cover letter template:" at bounding box center [327, 196] width 289 height 165
drag, startPoint x: 358, startPoint y: 220, endPoint x: 188, endPoint y: 213, distance: 169.9
click at [187, 213] on textarea "Cover letter template:" at bounding box center [327, 196] width 289 height 165
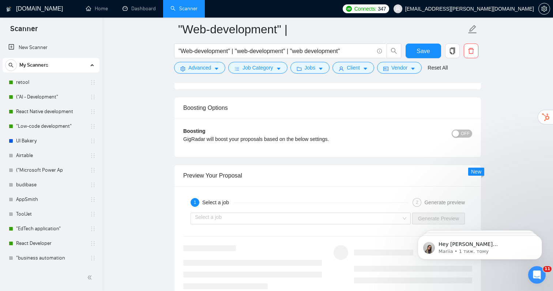
scroll to position [1327, 0]
type textarea "[Write a personal greeting using the client's name or company name (if any is p…"
click at [210, 213] on input "search" at bounding box center [298, 218] width 206 height 11
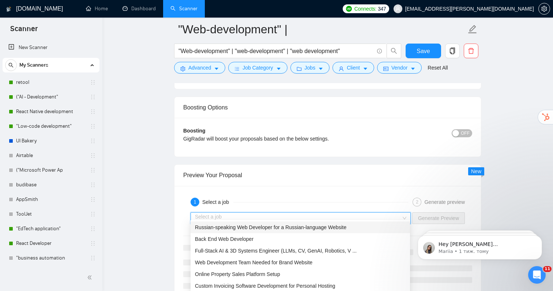
click at [214, 225] on span "Russian-speaking Web Developer for a Russian-language Website" at bounding box center [270, 227] width 151 height 6
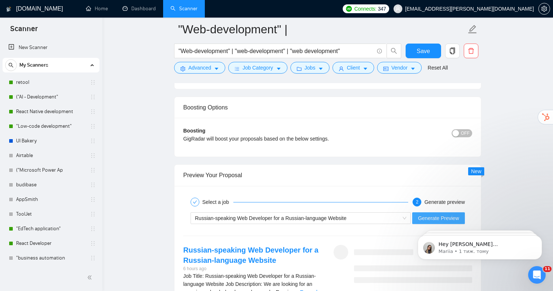
click at [420, 214] on span "Generate Preview" at bounding box center [438, 218] width 41 height 8
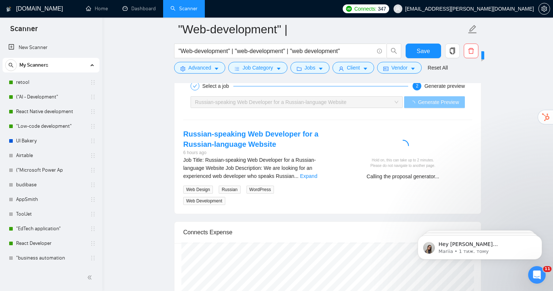
scroll to position [1451, 0]
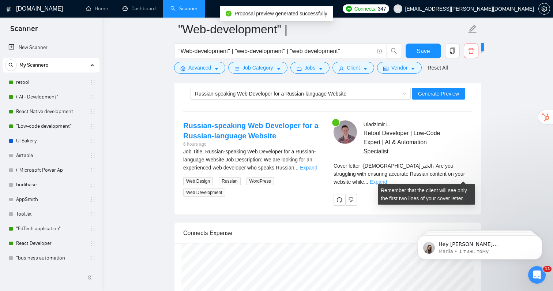
click at [387, 179] on link "Expand" at bounding box center [378, 182] width 17 height 6
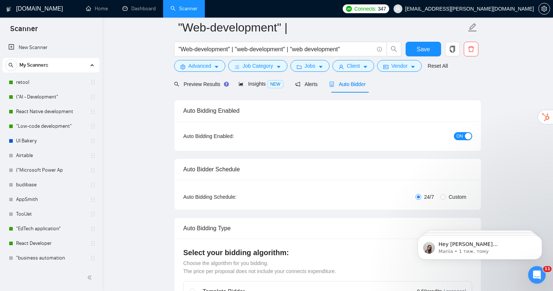
scroll to position [0, 0]
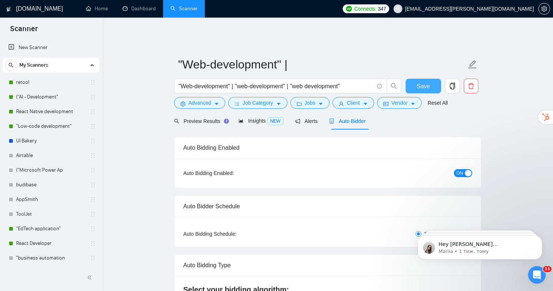
click at [419, 82] on span "Save" at bounding box center [423, 86] width 13 height 9
click at [431, 80] on button "Save" at bounding box center [423, 86] width 35 height 15
click at [35, 48] on link "New Scanner" at bounding box center [50, 47] width 85 height 15
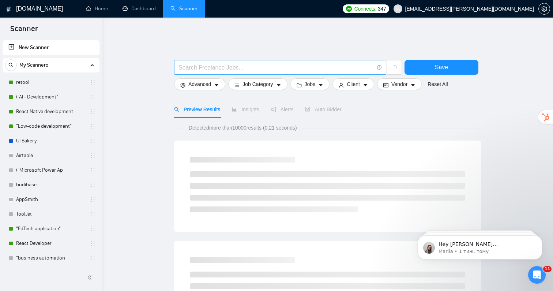
click at [220, 63] on input "text" at bounding box center [276, 67] width 195 height 9
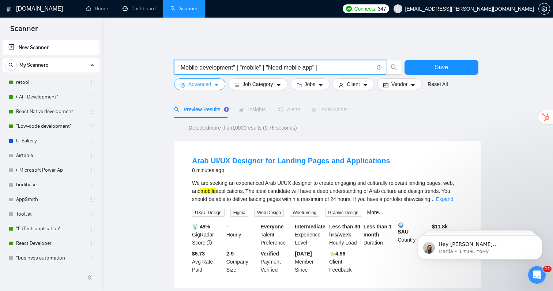
type input ""Mobile development" | "mobile" | "Need mobile app" |"
click at [213, 79] on button "Advanced" at bounding box center [199, 84] width 51 height 12
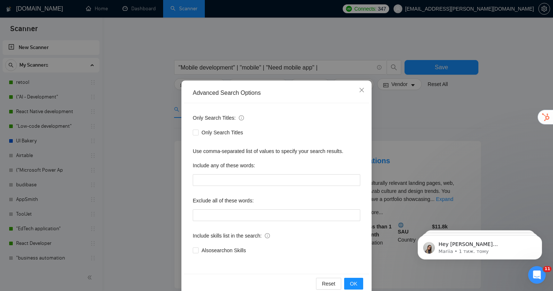
click at [168, 108] on div "Advanced Search Options Only Search Titles: Only Search Titles Use comma-separa…" at bounding box center [276, 145] width 553 height 291
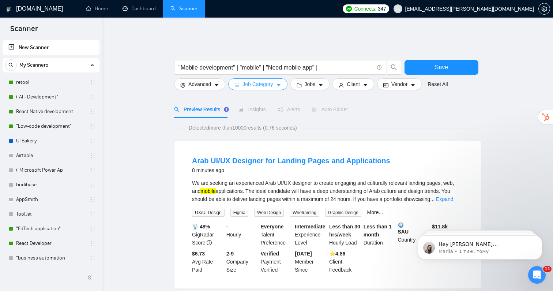
click at [277, 80] on button "Job Category" at bounding box center [257, 84] width 59 height 12
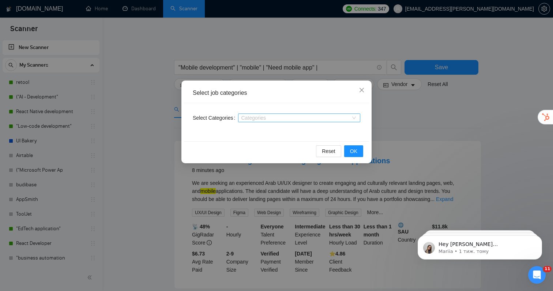
click at [264, 121] on div "Categories" at bounding box center [299, 117] width 122 height 9
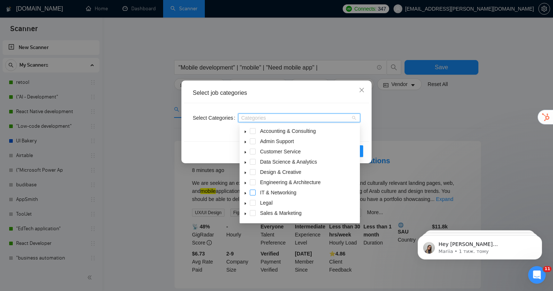
click at [255, 192] on span at bounding box center [253, 193] width 6 height 6
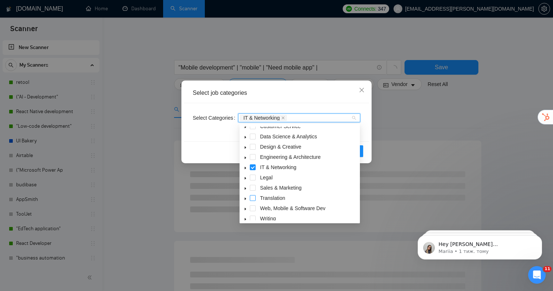
scroll to position [26, 0]
click at [253, 207] on span at bounding box center [253, 208] width 6 height 6
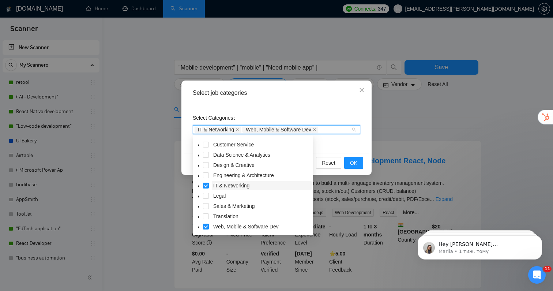
scroll to position [15, 0]
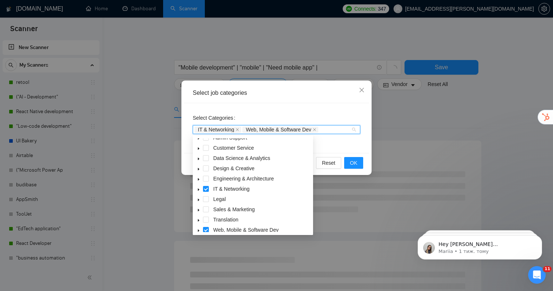
click at [198, 179] on icon "caret-down" at bounding box center [198, 179] width 1 height 3
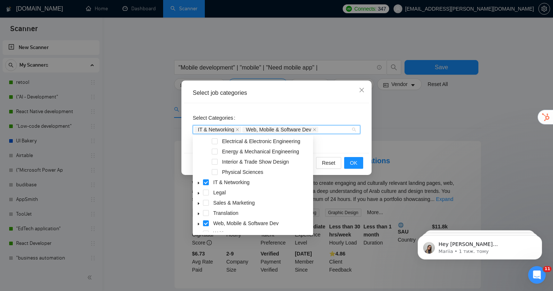
scroll to position [119, 0]
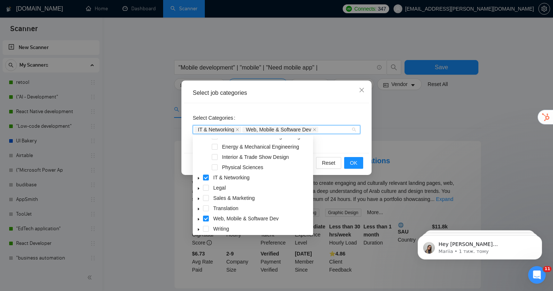
click at [198, 177] on icon "caret-down" at bounding box center [198, 178] width 1 height 3
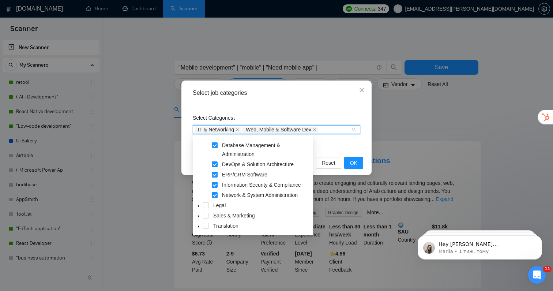
scroll to position [162, 0]
click at [216, 183] on span at bounding box center [215, 184] width 6 height 6
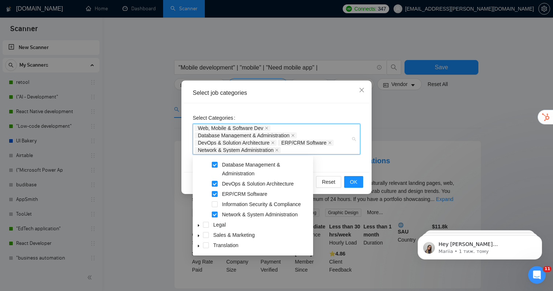
click at [215, 215] on span at bounding box center [215, 214] width 6 height 6
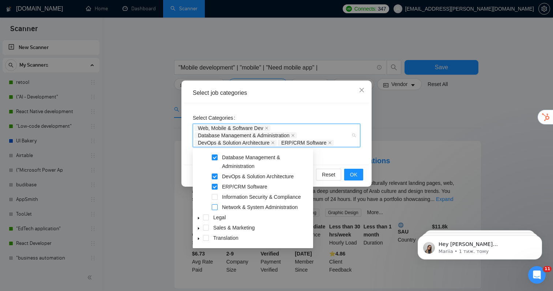
scroll to position [181, 0]
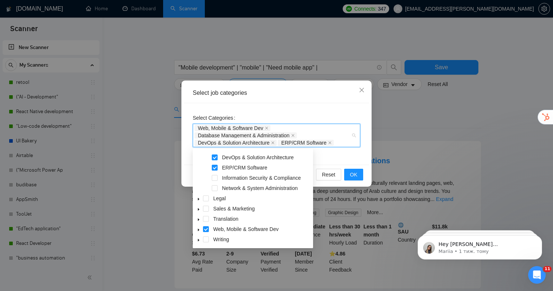
click at [199, 231] on icon "caret-down" at bounding box center [199, 230] width 4 height 4
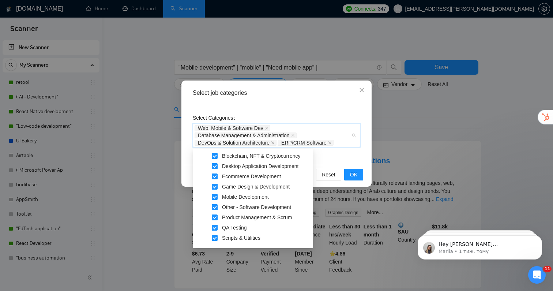
scroll to position [276, 0]
click at [214, 218] on span at bounding box center [215, 217] width 6 height 6
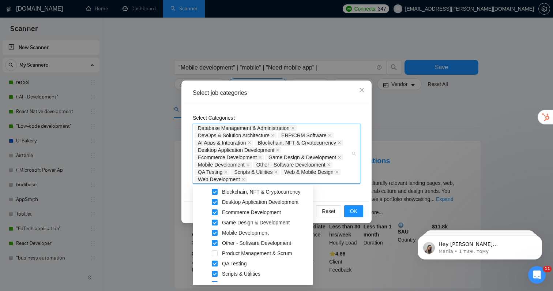
click at [214, 263] on span at bounding box center [215, 264] width 6 height 6
click at [359, 212] on button "OK" at bounding box center [353, 211] width 19 height 12
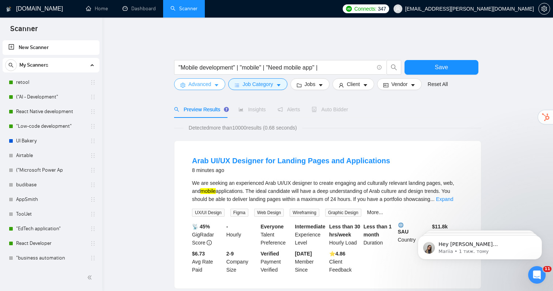
click at [208, 80] on span "Advanced" at bounding box center [199, 84] width 23 height 8
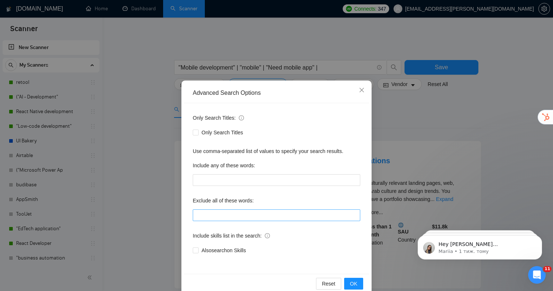
scroll to position [14, 0]
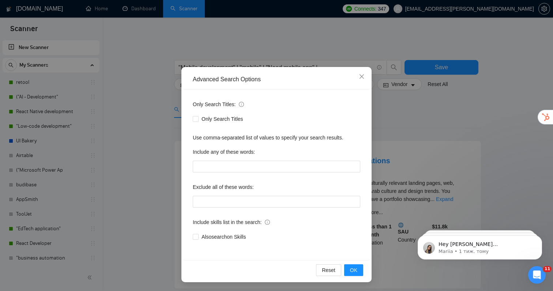
click at [214, 208] on div "Only Search Titles: Only Search Titles Use comma-separated list of values to sp…" at bounding box center [276, 175] width 185 height 171
click at [214, 200] on input "text" at bounding box center [277, 202] width 168 height 12
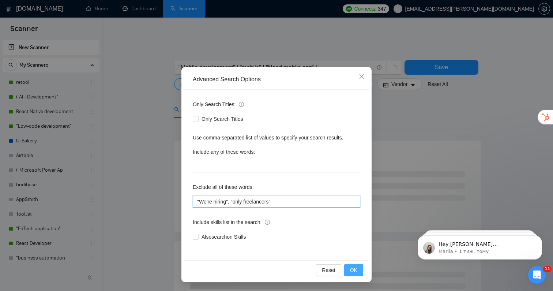
type input ""We're hiring", "only freelancers""
click at [347, 266] on button "OK" at bounding box center [353, 270] width 19 height 12
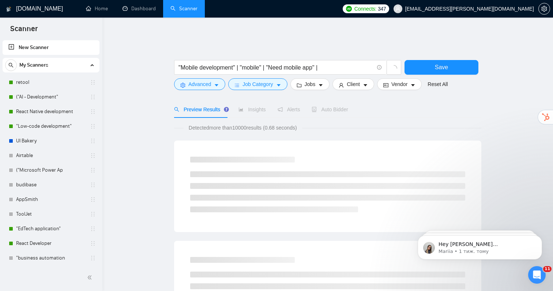
scroll to position [0, 0]
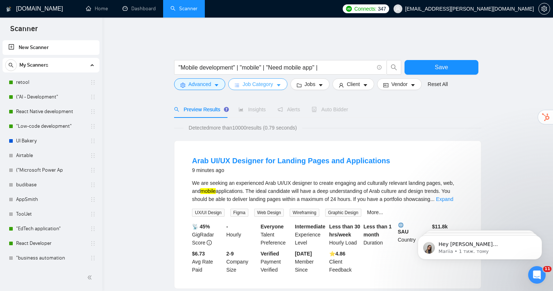
click at [273, 80] on span "Job Category" at bounding box center [258, 84] width 30 height 8
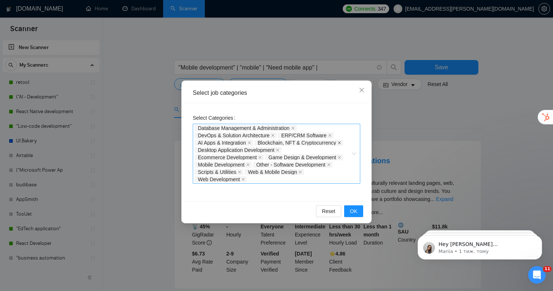
click at [341, 143] on icon "close" at bounding box center [340, 143] width 4 height 4
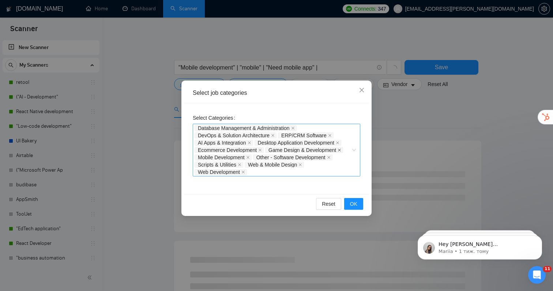
click at [341, 149] on icon "close" at bounding box center [340, 150] width 4 height 4
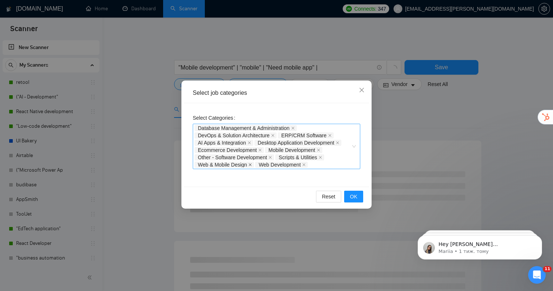
click at [250, 165] on icon "close" at bounding box center [250, 165] width 4 height 4
click at [352, 196] on span "OK" at bounding box center [353, 196] width 7 height 8
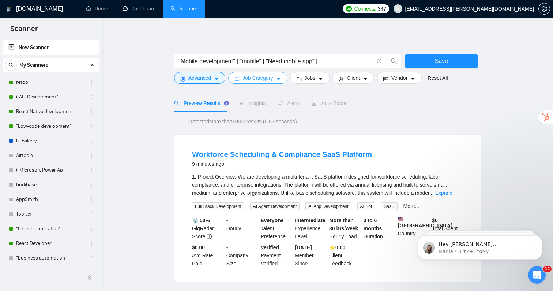
scroll to position [6, 0]
click at [315, 74] on span "Jobs" at bounding box center [310, 78] width 11 height 8
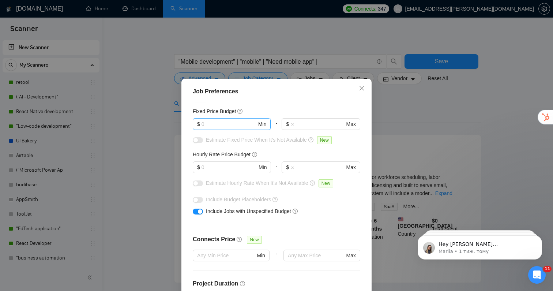
scroll to position [48, 0]
click at [232, 169] on input "text" at bounding box center [229, 166] width 55 height 8
type input "45"
click at [220, 126] on input "text" at bounding box center [229, 123] width 55 height 8
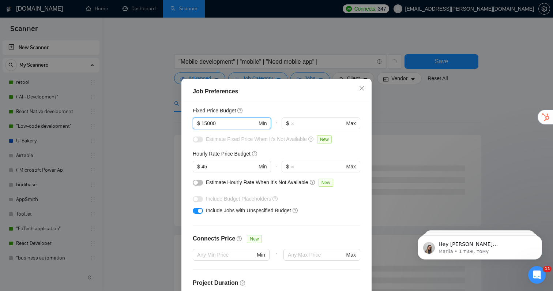
type input "15000"
click at [282, 220] on div "Budget Project Type All Fixed Price Hourly Rate Fixed Price Budget 15000 $ 1500…" at bounding box center [276, 204] width 185 height 204
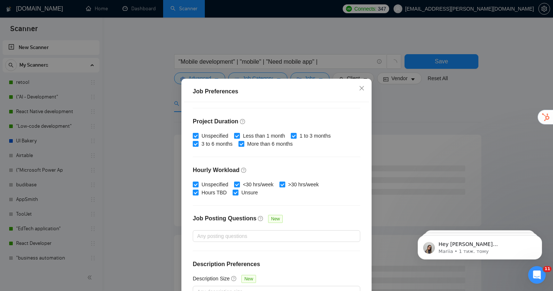
scroll to position [47, 0]
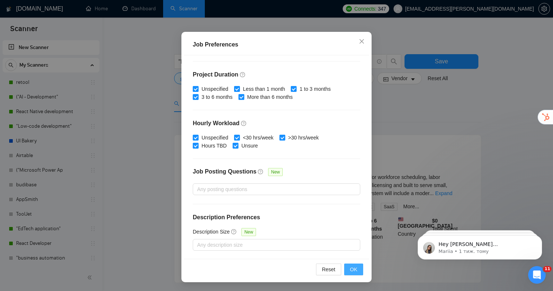
click at [355, 271] on span "OK" at bounding box center [353, 269] width 7 height 8
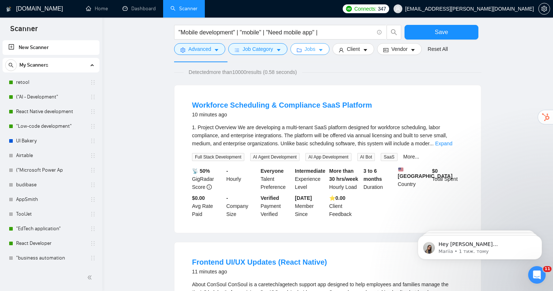
scroll to position [0, 0]
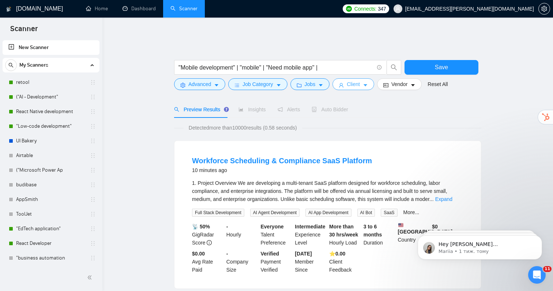
click at [360, 80] on span "Client" at bounding box center [353, 84] width 13 height 8
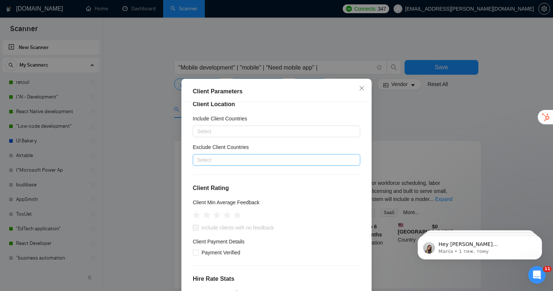
scroll to position [12, 0]
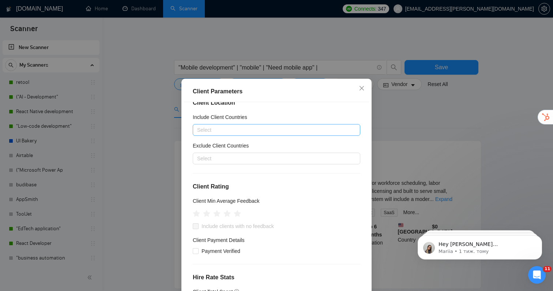
click at [235, 131] on div at bounding box center [273, 130] width 157 height 9
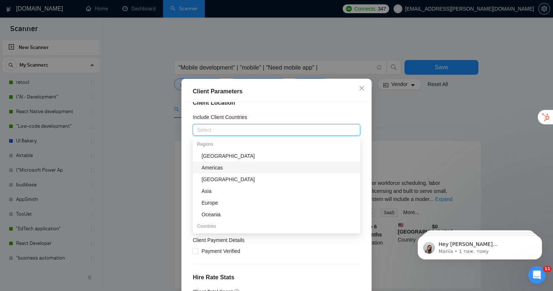
click at [210, 170] on div "Americas" at bounding box center [279, 168] width 154 height 8
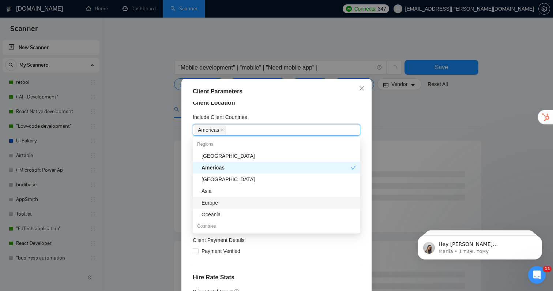
click at [212, 203] on div "Europe" at bounding box center [279, 203] width 154 height 8
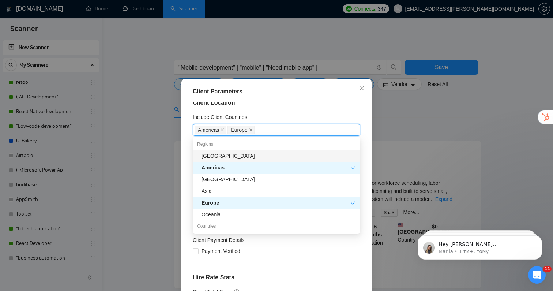
click at [288, 116] on div "Include Client Countries" at bounding box center [277, 118] width 168 height 11
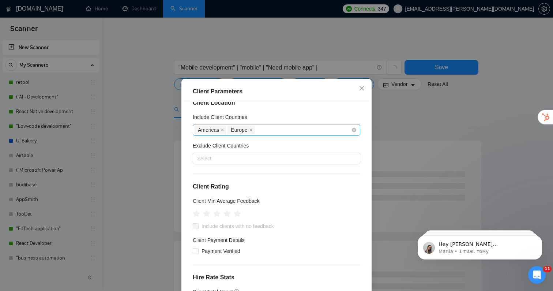
click at [275, 129] on div "Americas [GEOGRAPHIC_DATA]" at bounding box center [273, 130] width 157 height 10
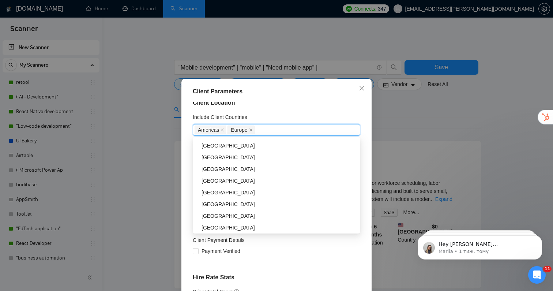
scroll to position [93, 0]
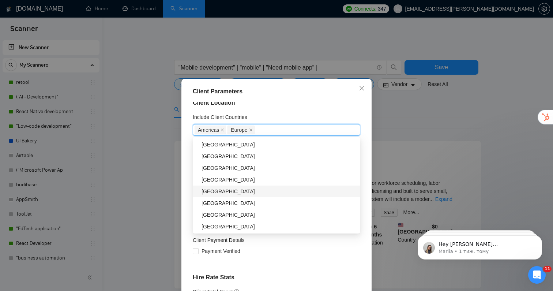
click at [224, 191] on div "[GEOGRAPHIC_DATA]" at bounding box center [279, 191] width 154 height 8
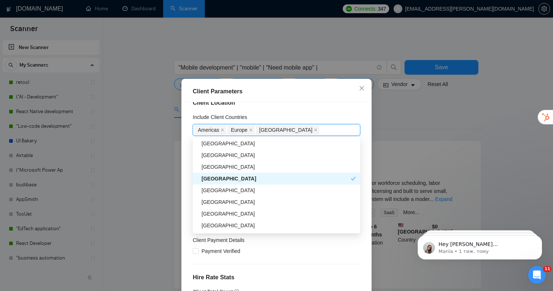
scroll to position [108, 0]
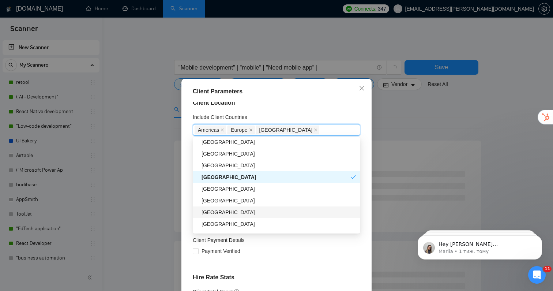
click at [220, 214] on div "[GEOGRAPHIC_DATA]" at bounding box center [279, 212] width 154 height 8
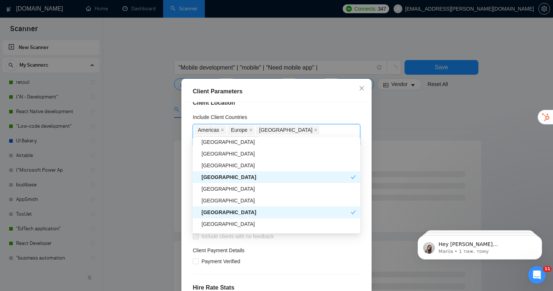
scroll to position [122, 0]
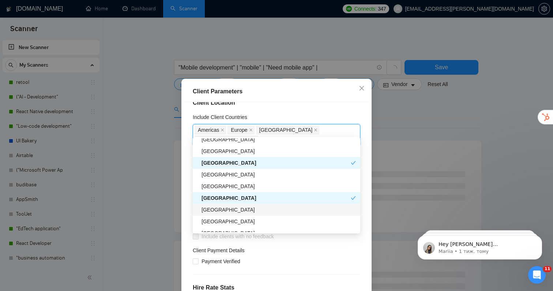
click at [220, 211] on div "[GEOGRAPHIC_DATA]" at bounding box center [279, 210] width 154 height 8
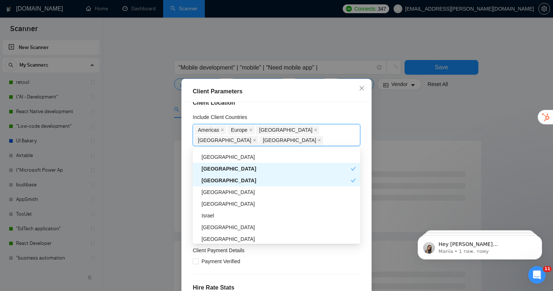
scroll to position [163, 0]
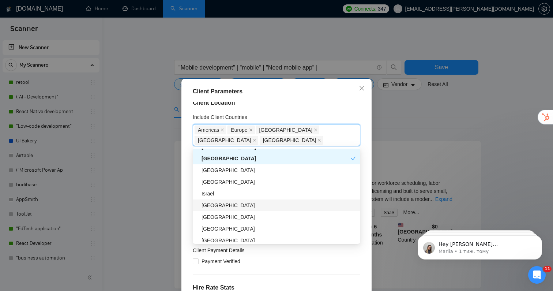
click at [221, 205] on div "[GEOGRAPHIC_DATA]" at bounding box center [279, 205] width 154 height 8
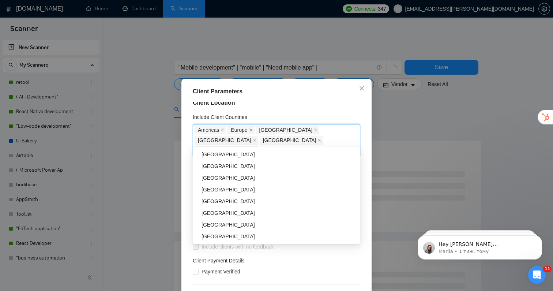
scroll to position [285, 0]
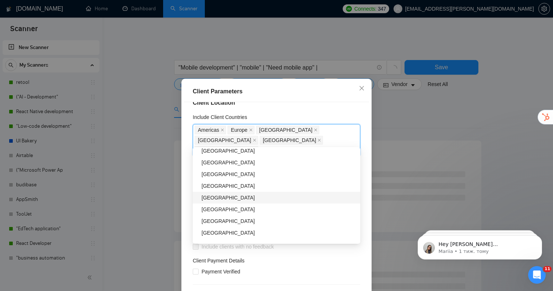
click at [224, 201] on div "[GEOGRAPHIC_DATA]" at bounding box center [279, 198] width 154 height 8
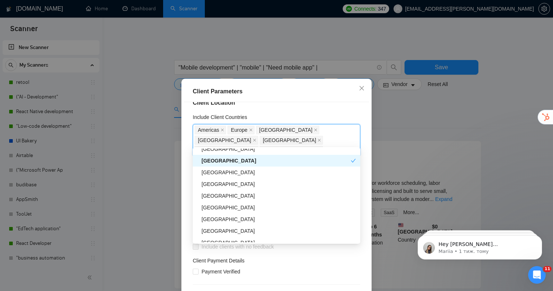
scroll to position [322, 0]
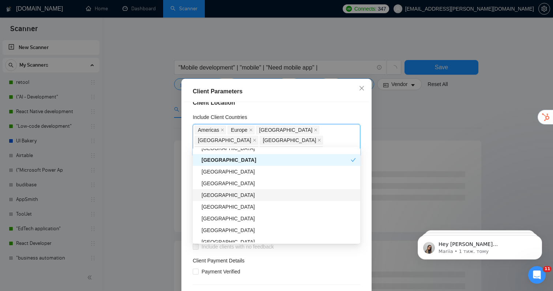
click at [229, 194] on div "[GEOGRAPHIC_DATA]" at bounding box center [279, 195] width 154 height 8
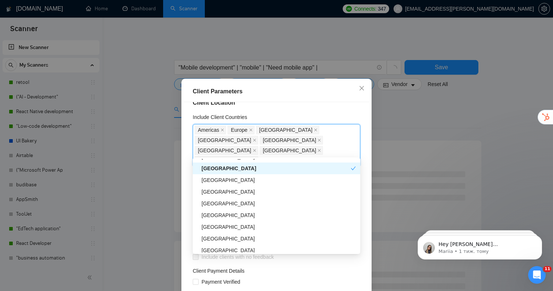
scroll to position [360, 0]
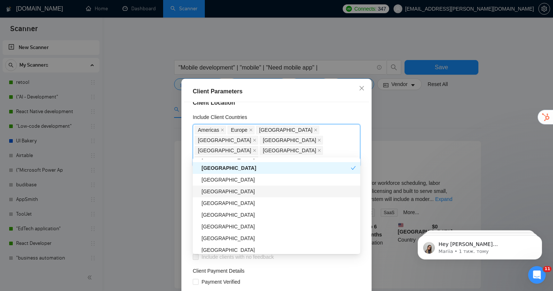
click at [230, 193] on div "[GEOGRAPHIC_DATA]" at bounding box center [279, 191] width 154 height 8
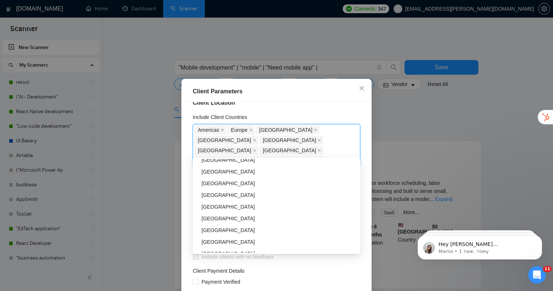
scroll to position [477, 0]
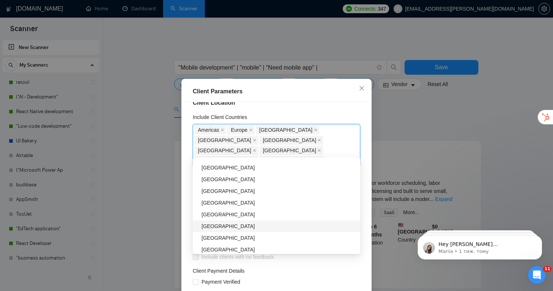
click at [211, 228] on div "[GEOGRAPHIC_DATA]" at bounding box center [279, 226] width 154 height 8
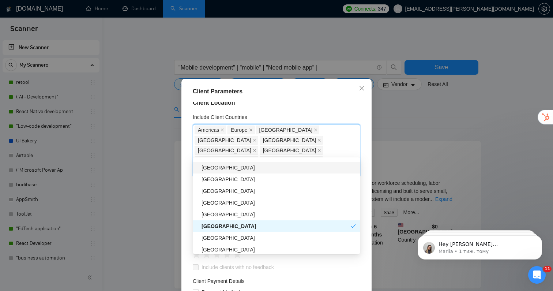
click at [297, 111] on div "Client Location Include Client Countries [GEOGRAPHIC_DATA] [GEOGRAPHIC_DATA] [G…" at bounding box center [276, 204] width 185 height 204
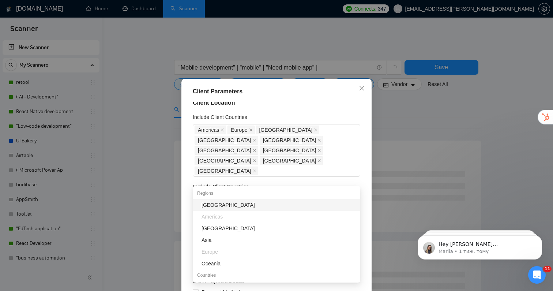
click at [227, 194] on div "Select" at bounding box center [277, 200] width 168 height 12
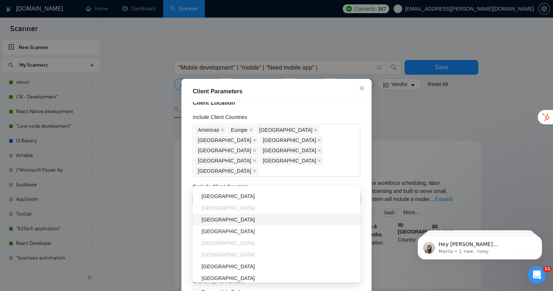
scroll to position [111, 0]
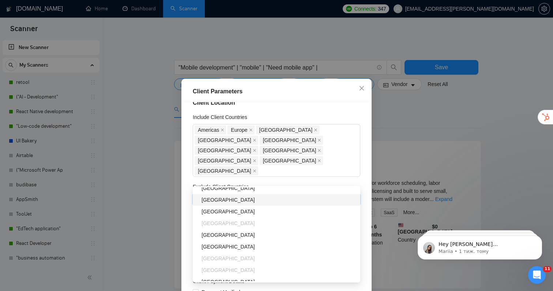
click at [213, 203] on div "[GEOGRAPHIC_DATA]" at bounding box center [279, 200] width 154 height 8
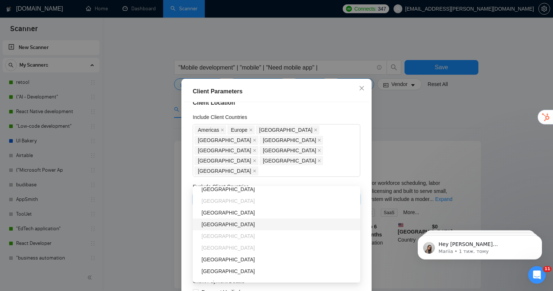
click at [214, 225] on div "[GEOGRAPHIC_DATA]" at bounding box center [279, 224] width 154 height 8
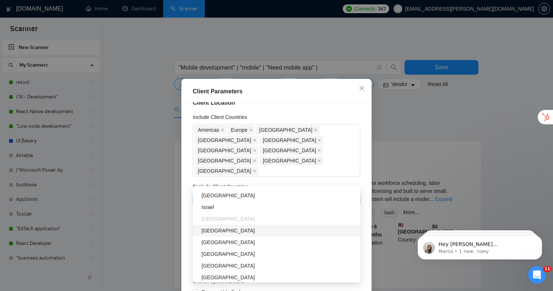
click at [214, 231] on div "[GEOGRAPHIC_DATA]" at bounding box center [279, 230] width 154 height 8
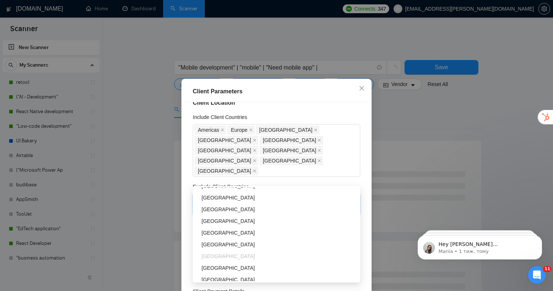
scroll to position [276, 0]
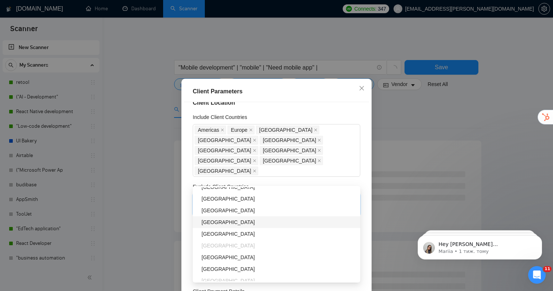
click at [217, 224] on div "[GEOGRAPHIC_DATA]" at bounding box center [279, 222] width 154 height 8
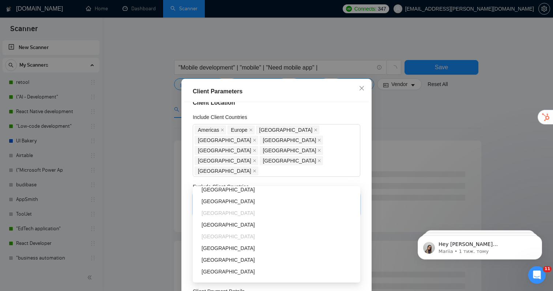
scroll to position [355, 0]
click at [217, 234] on div "[GEOGRAPHIC_DATA]" at bounding box center [279, 236] width 154 height 8
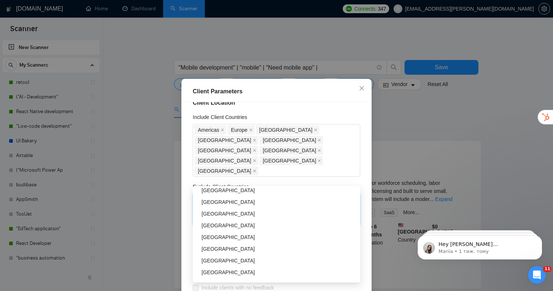
scroll to position [427, 0]
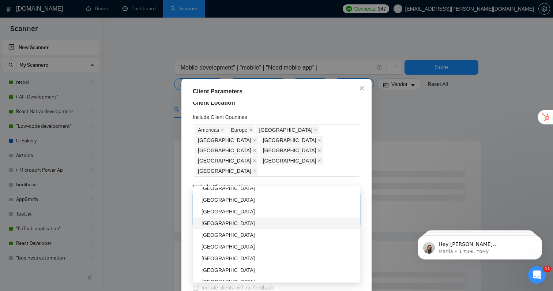
click at [220, 226] on div "[GEOGRAPHIC_DATA]" at bounding box center [279, 223] width 154 height 8
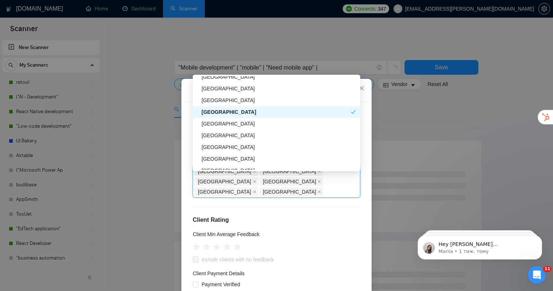
scroll to position [52, 0]
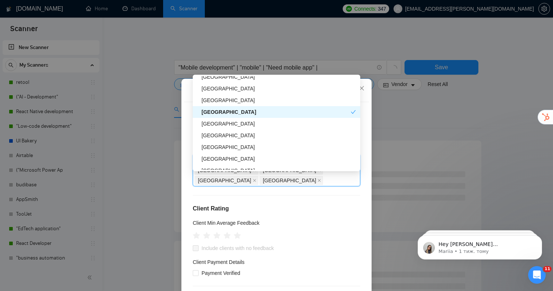
click at [186, 212] on div "Client Location Include Client Countries [GEOGRAPHIC_DATA] [GEOGRAPHIC_DATA] [G…" at bounding box center [276, 204] width 185 height 204
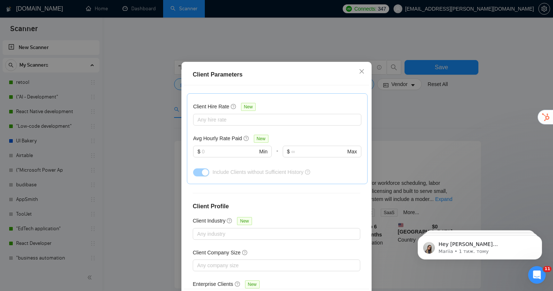
scroll to position [47, 0]
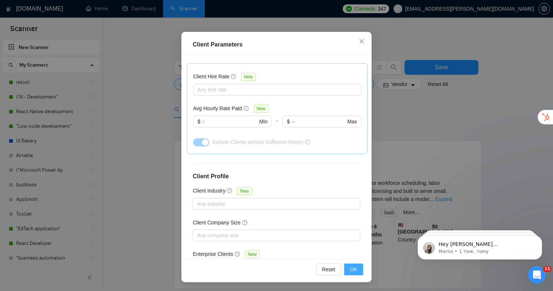
click at [351, 267] on span "OK" at bounding box center [353, 269] width 7 height 8
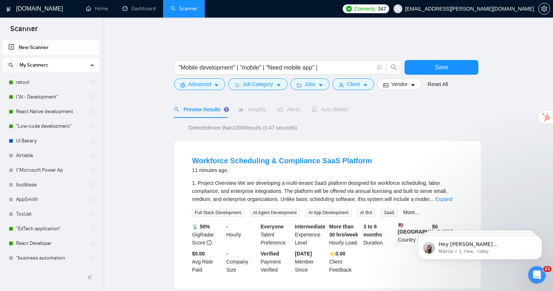
scroll to position [12, 0]
click at [401, 80] on span "Vendor" at bounding box center [400, 84] width 16 height 8
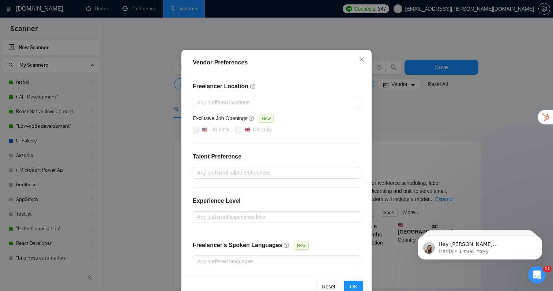
scroll to position [35, 0]
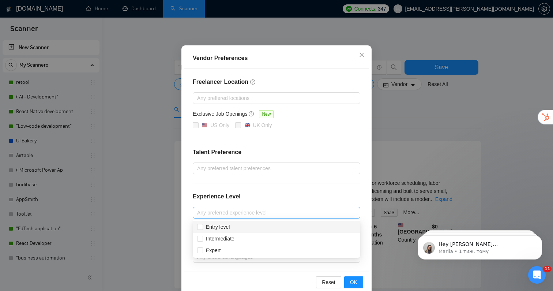
click at [254, 213] on div at bounding box center [273, 212] width 157 height 9
click at [220, 239] on span "Intermediate" at bounding box center [220, 239] width 29 height 6
click at [202, 239] on input "Intermediate" at bounding box center [199, 238] width 5 height 5
checkbox input "true"
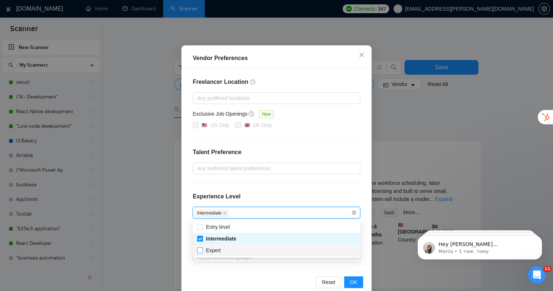
click at [218, 250] on span "Expert" at bounding box center [213, 250] width 15 height 6
click at [202, 250] on input "Expert" at bounding box center [199, 249] width 5 height 5
checkbox input "true"
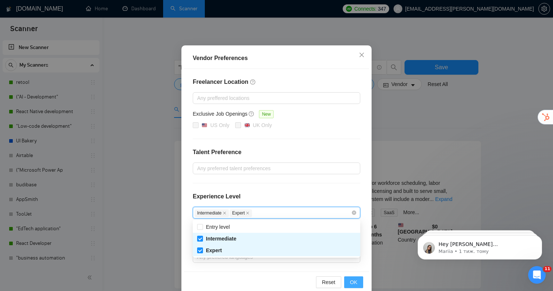
click at [350, 280] on span "OK" at bounding box center [353, 282] width 7 height 8
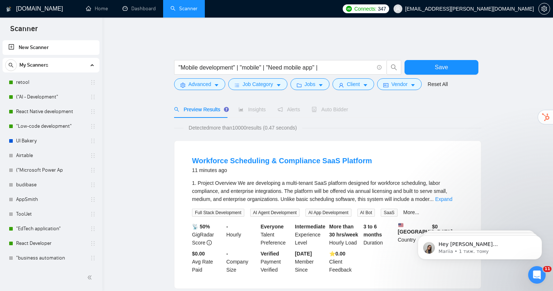
scroll to position [11, 0]
click at [312, 80] on span "Jobs" at bounding box center [310, 84] width 11 height 8
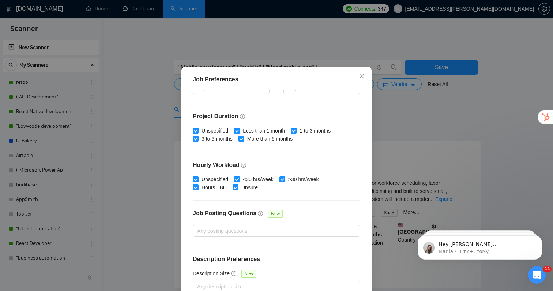
scroll to position [198, 0]
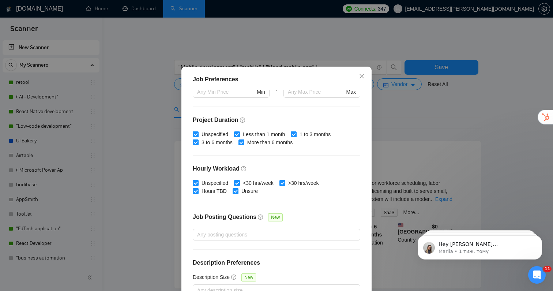
click at [199, 138] on span "Unspecified" at bounding box center [215, 134] width 33 height 8
click at [198, 136] on input "Unspecified" at bounding box center [195, 133] width 5 height 5
checkbox input "false"
click at [239, 136] on input "Less than 1 month" at bounding box center [236, 133] width 5 height 5
checkbox input "false"
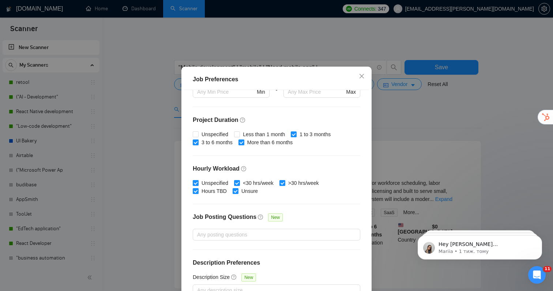
click at [196, 185] on input "Unspecified" at bounding box center [195, 182] width 5 height 5
checkbox input "false"
click at [239, 185] on input "<30 hrs/week" at bounding box center [236, 182] width 5 height 5
checkbox input "false"
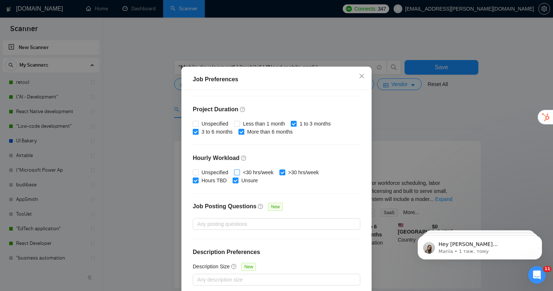
scroll to position [47, 0]
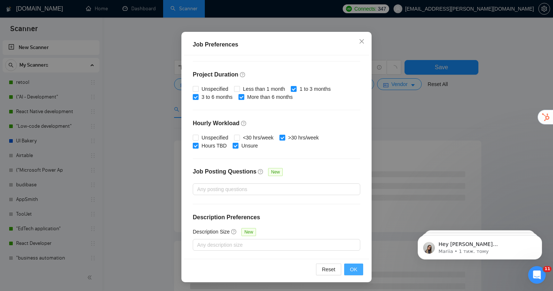
click at [355, 270] on span "OK" at bounding box center [353, 269] width 7 height 8
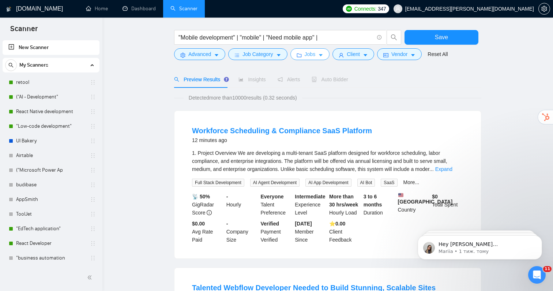
scroll to position [0, 0]
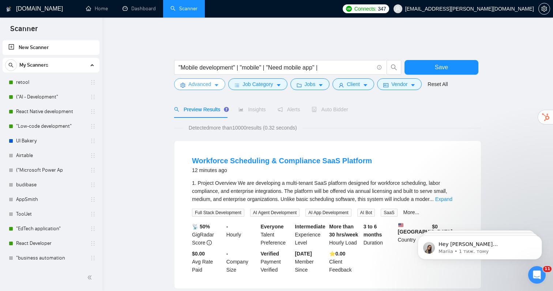
click at [215, 83] on icon "caret-down" at bounding box center [216, 85] width 5 height 5
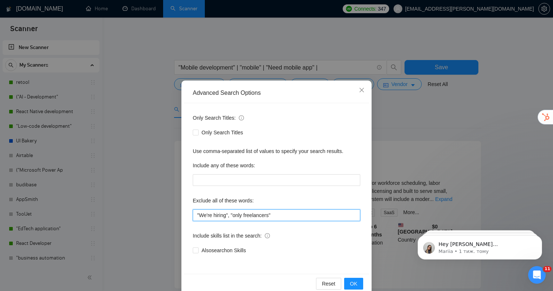
click at [287, 213] on input ""We're hiring", "only freelancers"" at bounding box center [277, 215] width 168 height 12
type input ""We're hiring", "only freelancers", "wordpress", "shopify""
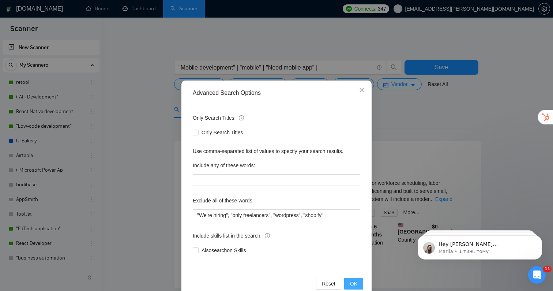
click at [351, 281] on span "OK" at bounding box center [353, 284] width 7 height 8
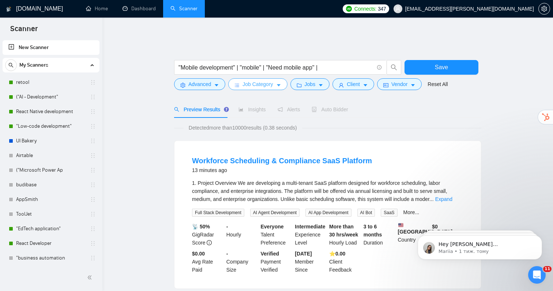
click at [261, 82] on span "Job Category" at bounding box center [258, 84] width 30 height 8
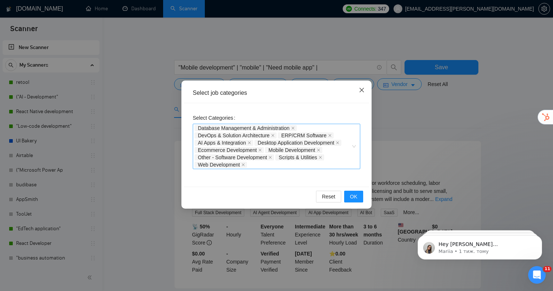
click at [361, 91] on icon "close" at bounding box center [362, 90] width 4 height 4
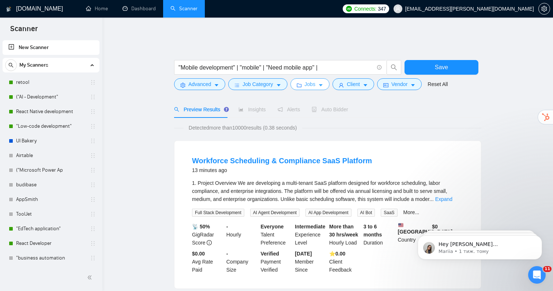
click at [312, 82] on span "Jobs" at bounding box center [310, 84] width 11 height 8
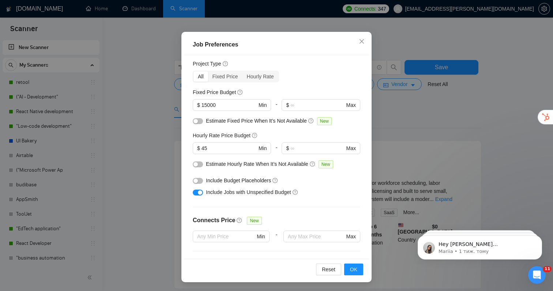
scroll to position [9, 0]
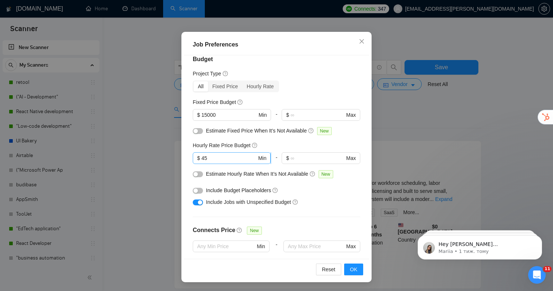
click at [218, 162] on input "45" at bounding box center [229, 158] width 55 height 8
click at [210, 157] on input "55" at bounding box center [229, 158] width 55 height 8
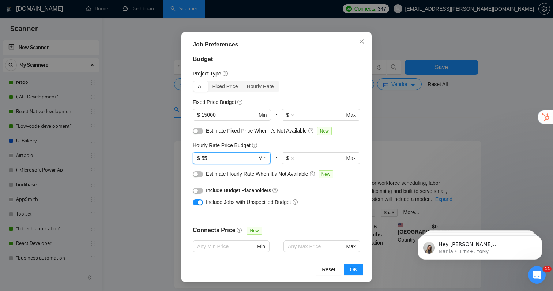
click at [210, 157] on input "55" at bounding box center [229, 158] width 55 height 8
type input "45"
click at [290, 218] on div "Budget Project Type All Fixed Price Hourly Rate Fixed Price Budget $ 15000 Min …" at bounding box center [276, 157] width 185 height 204
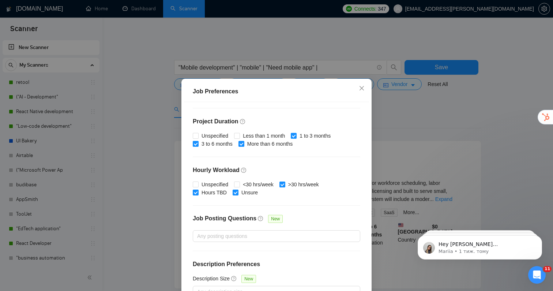
scroll to position [47, 0]
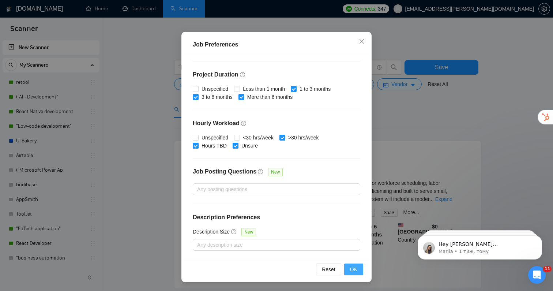
click at [352, 269] on span "OK" at bounding box center [353, 269] width 7 height 8
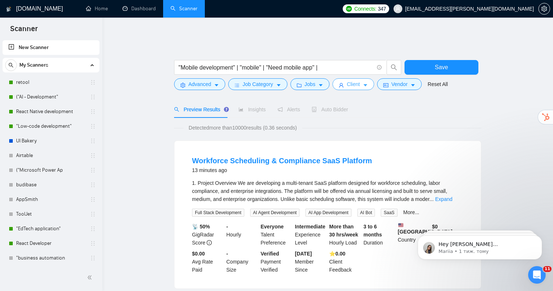
click at [357, 81] on span "Client" at bounding box center [353, 84] width 13 height 8
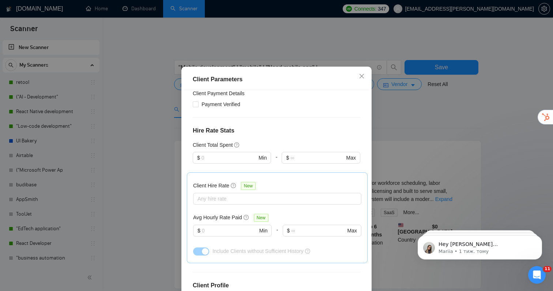
scroll to position [210, 0]
click at [216, 225] on input "text" at bounding box center [230, 229] width 56 height 8
type input "45"
click at [240, 247] on div "Client Location Include Client Countries [GEOGRAPHIC_DATA] [GEOGRAPHIC_DATA] [G…" at bounding box center [276, 192] width 185 height 204
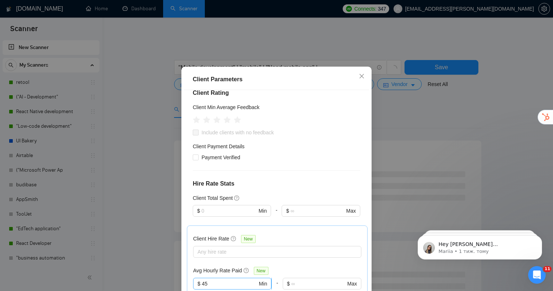
scroll to position [150, 0]
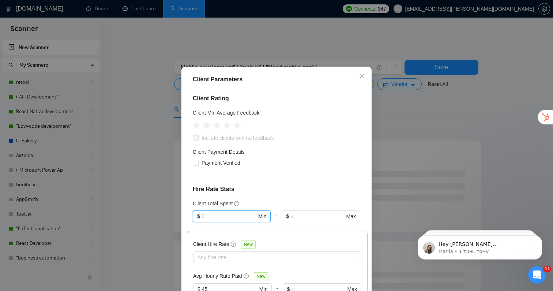
click at [226, 212] on input "text" at bounding box center [229, 216] width 55 height 8
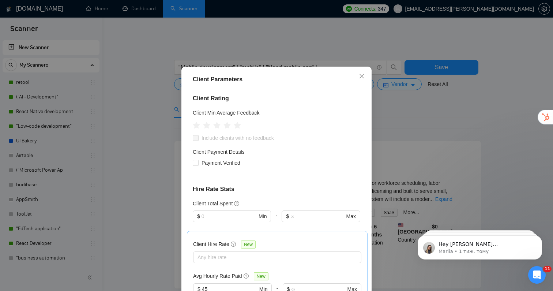
click at [230, 185] on h4 "Hire Rate Stats" at bounding box center [277, 189] width 168 height 9
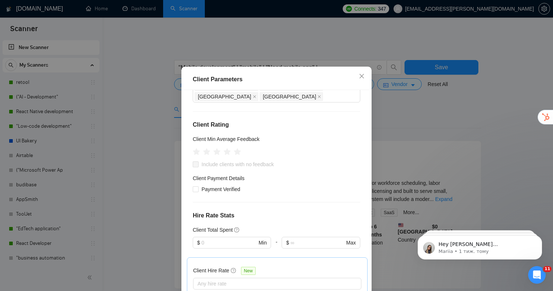
scroll to position [123, 0]
click at [217, 149] on icon "star" at bounding box center [217, 152] width 8 height 7
click at [262, 187] on div "Client Location Include Client Countries [GEOGRAPHIC_DATA] [GEOGRAPHIC_DATA] [G…" at bounding box center [276, 192] width 185 height 204
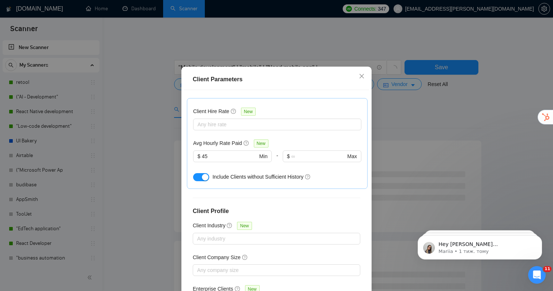
scroll to position [47, 0]
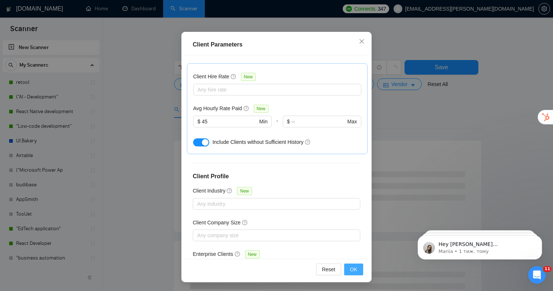
click at [357, 271] on span "OK" at bounding box center [353, 269] width 7 height 8
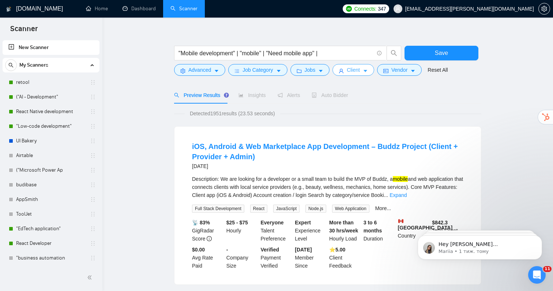
scroll to position [0, 0]
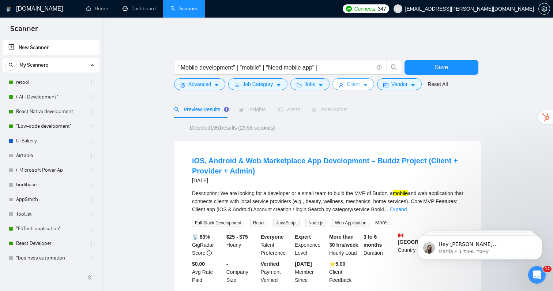
click at [366, 80] on button "Client" at bounding box center [354, 84] width 42 height 12
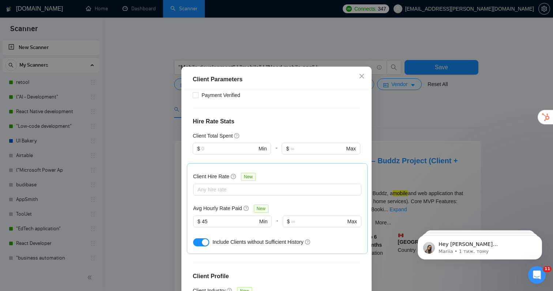
scroll to position [228, 0]
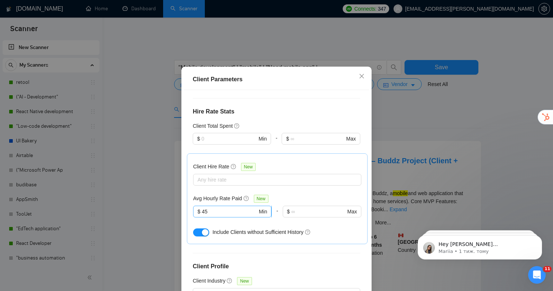
click at [240, 206] on span "$ 45 Min" at bounding box center [232, 212] width 78 height 12
click at [224, 207] on input "45" at bounding box center [230, 211] width 56 height 8
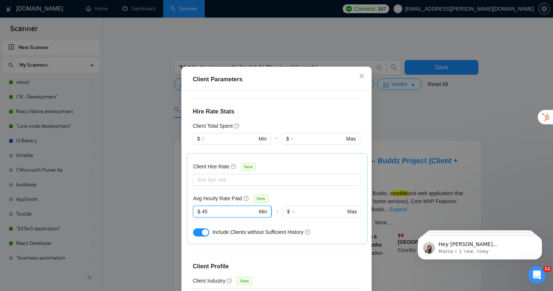
click at [224, 207] on input "45" at bounding box center [230, 211] width 56 height 8
click at [362, 79] on icon "close" at bounding box center [362, 76] width 6 height 6
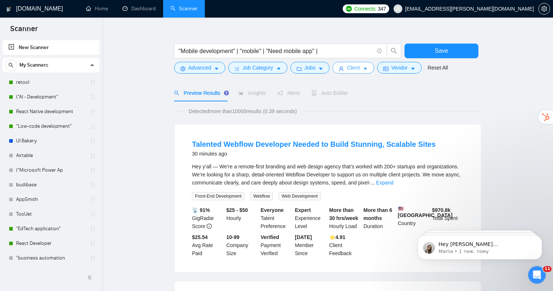
scroll to position [0, 0]
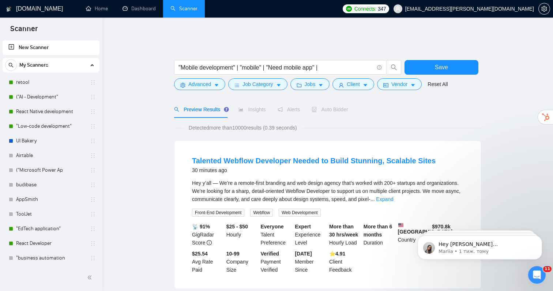
click at [334, 106] on span "Auto Bidder" at bounding box center [330, 109] width 36 height 6
click at [332, 106] on span "Auto Bidder" at bounding box center [330, 109] width 36 height 6
click at [440, 64] on span "Save" at bounding box center [441, 67] width 13 height 9
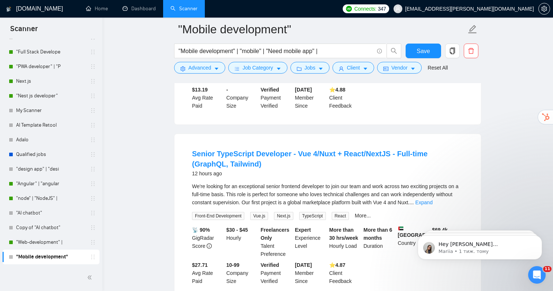
scroll to position [348, 0]
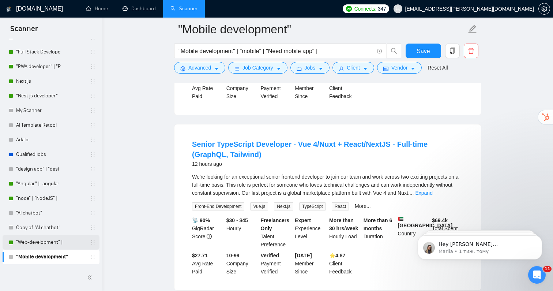
click at [37, 243] on link ""Web-development" |" at bounding box center [51, 242] width 70 height 15
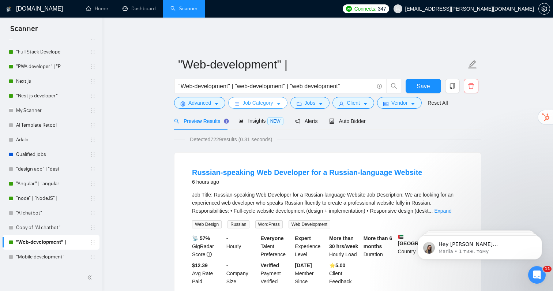
click at [256, 99] on span "Job Category" at bounding box center [258, 103] width 30 height 8
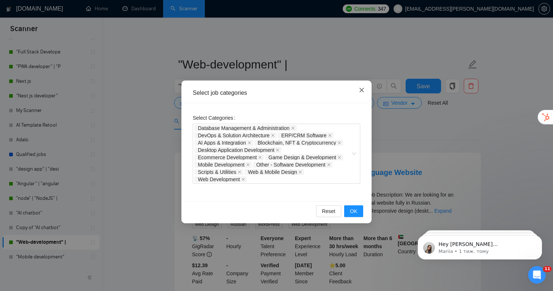
click at [361, 91] on icon "close" at bounding box center [362, 90] width 4 height 4
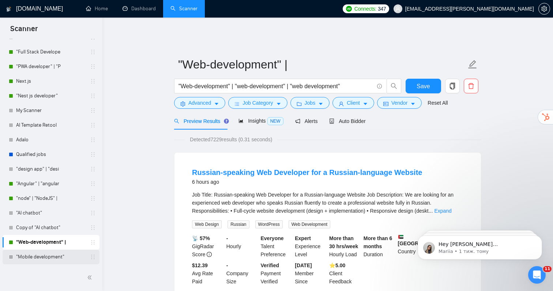
click at [51, 256] on link ""Mobile development"" at bounding box center [51, 257] width 70 height 15
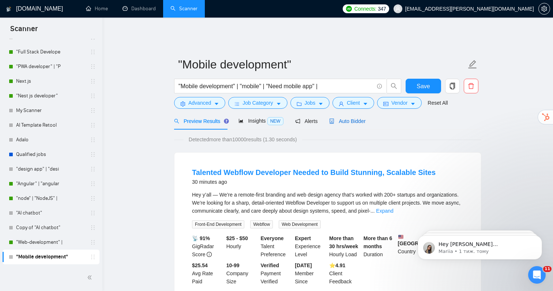
click at [342, 118] on span "Auto Bidder" at bounding box center [347, 121] width 36 height 6
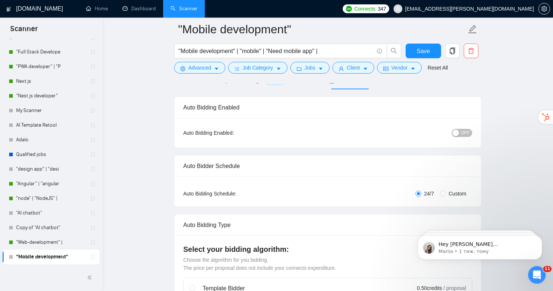
scroll to position [19, 0]
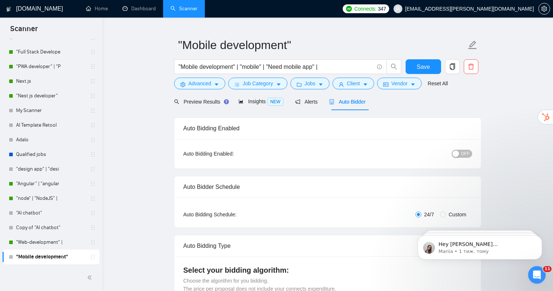
click at [463, 150] on span "OFF" at bounding box center [465, 154] width 9 height 8
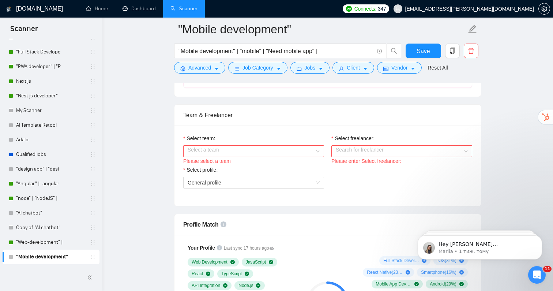
scroll to position [363, 0]
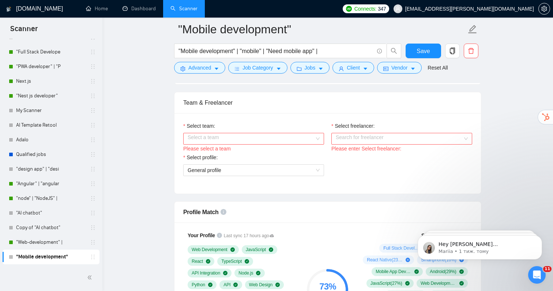
click at [244, 133] on input "Select team:" at bounding box center [251, 138] width 127 height 11
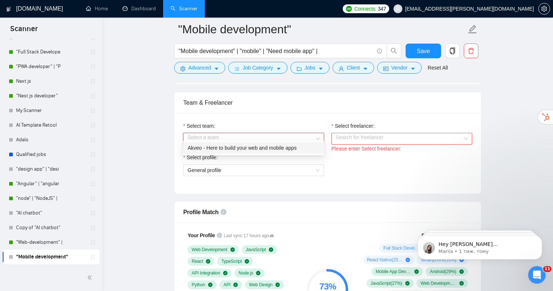
click at [233, 146] on div "Akveo - Here to build your web and mobile apps" at bounding box center [254, 148] width 132 height 8
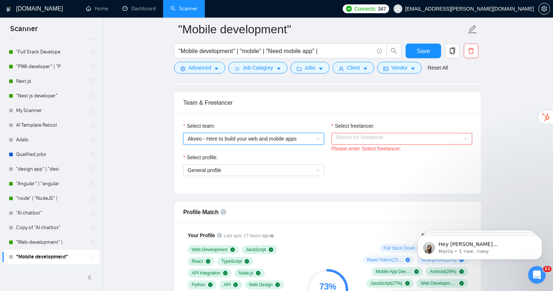
click at [338, 135] on input "Select freelancer:" at bounding box center [399, 138] width 127 height 11
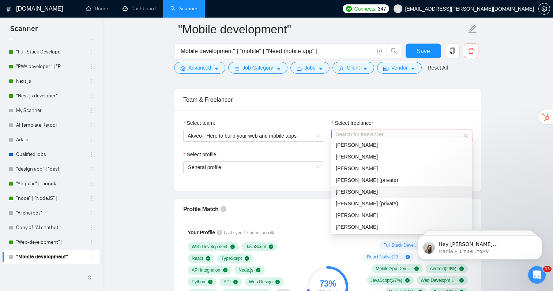
scroll to position [366, 0]
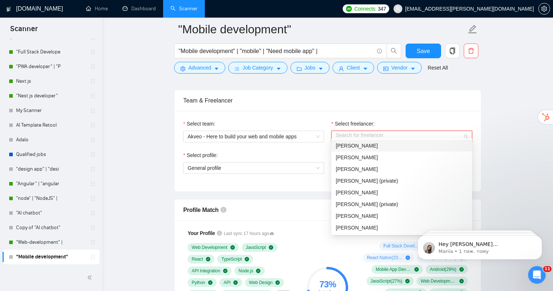
click at [358, 148] on span "[PERSON_NAME]" at bounding box center [357, 146] width 42 height 6
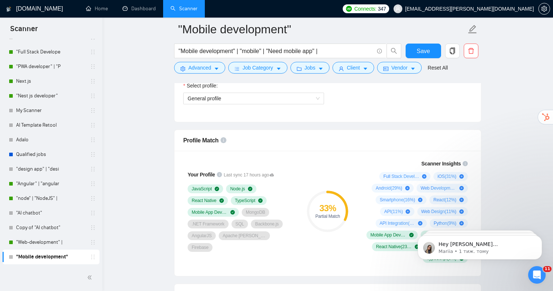
scroll to position [439, 0]
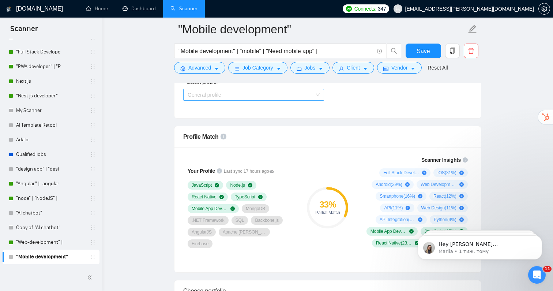
click at [285, 89] on span "General profile" at bounding box center [254, 94] width 132 height 11
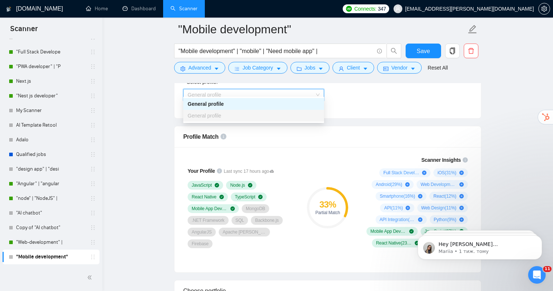
click at [295, 154] on div "Your Profile Last sync 17 hours ago JavaScript Node.js React Native TypeScript …" at bounding box center [241, 207] width 123 height 112
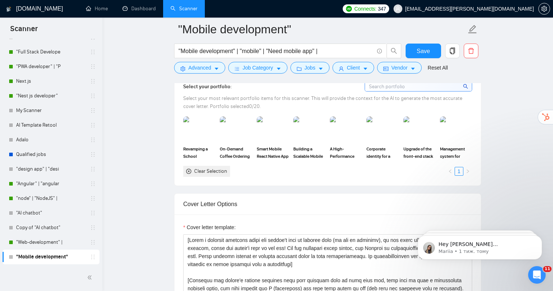
scroll to position [665, 0]
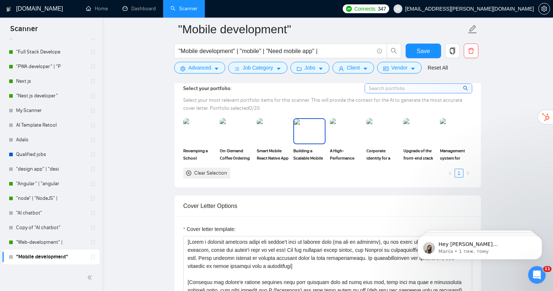
click at [312, 129] on img at bounding box center [309, 131] width 31 height 24
click at [271, 130] on img at bounding box center [273, 131] width 31 height 24
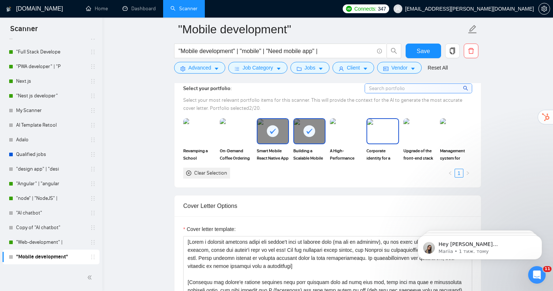
click at [386, 128] on img at bounding box center [382, 131] width 31 height 24
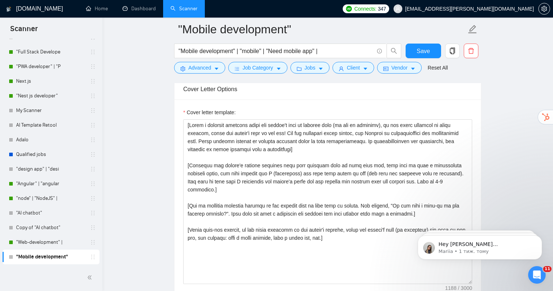
scroll to position [779, 0]
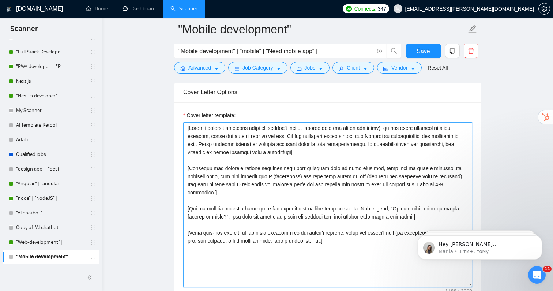
click at [290, 210] on textarea "Cover letter template:" at bounding box center [327, 204] width 289 height 165
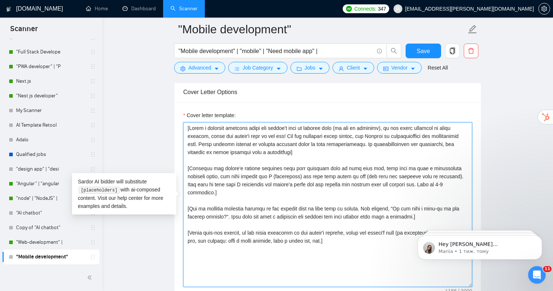
click at [293, 158] on textarea "Cover letter template:" at bounding box center [327, 204] width 289 height 165
click at [318, 149] on textarea "Cover letter template:" at bounding box center [327, 204] width 289 height 165
click at [321, 148] on textarea "Cover letter template:" at bounding box center [327, 204] width 289 height 165
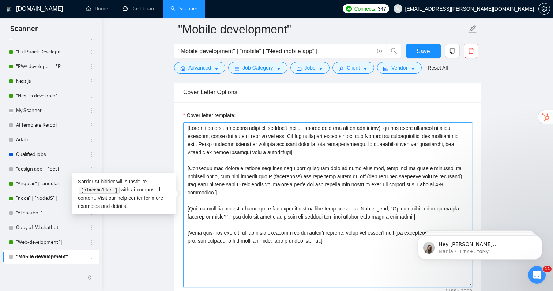
click at [321, 148] on textarea "Cover letter template:" at bounding box center [327, 204] width 289 height 165
click at [321, 158] on textarea "Cover letter template:" at bounding box center [327, 204] width 289 height 165
click at [297, 179] on textarea "Cover letter template:" at bounding box center [327, 204] width 289 height 165
click at [266, 188] on textarea "Cover letter template:" at bounding box center [327, 204] width 289 height 165
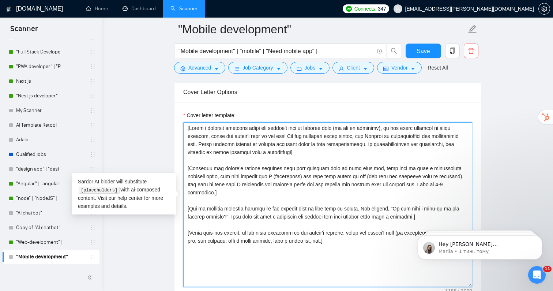
click at [236, 181] on textarea "Cover letter template:" at bounding box center [327, 204] width 289 height 165
click at [239, 186] on textarea "Cover letter template:" at bounding box center [327, 204] width 289 height 165
click at [241, 186] on textarea "Cover letter template:" at bounding box center [327, 204] width 289 height 165
drag, startPoint x: 276, startPoint y: 165, endPoint x: 256, endPoint y: 164, distance: 19.8
click at [256, 164] on textarea "Cover letter template:" at bounding box center [327, 204] width 289 height 165
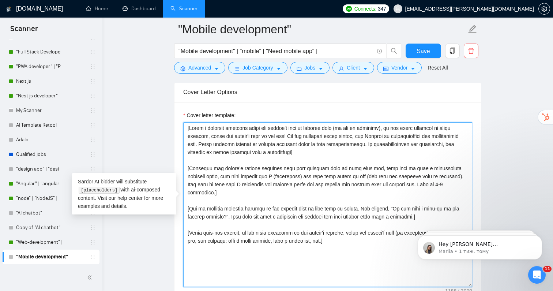
click at [274, 171] on textarea "Cover letter template:" at bounding box center [327, 204] width 289 height 165
click at [276, 166] on textarea "Cover letter template:" at bounding box center [327, 204] width 289 height 165
click at [304, 186] on textarea "Cover letter template:" at bounding box center [327, 204] width 289 height 165
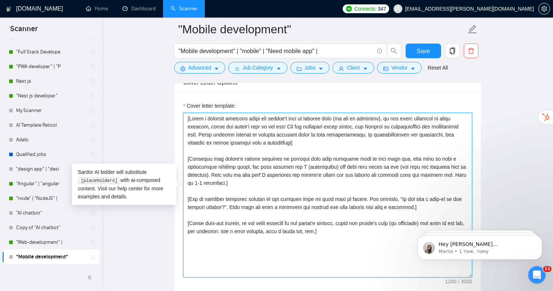
scroll to position [791, 0]
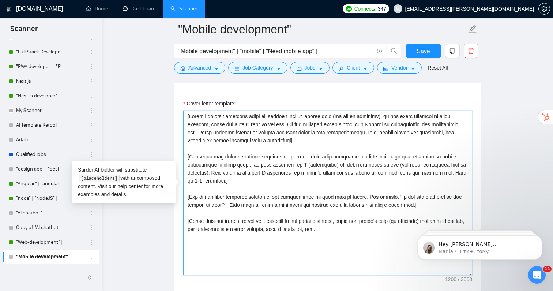
click at [304, 186] on textarea "Cover letter template:" at bounding box center [327, 193] width 289 height 165
drag, startPoint x: 188, startPoint y: 191, endPoint x: 362, endPoint y: 225, distance: 177.4
click at [362, 225] on textarea "Cover letter template:" at bounding box center [327, 193] width 289 height 165
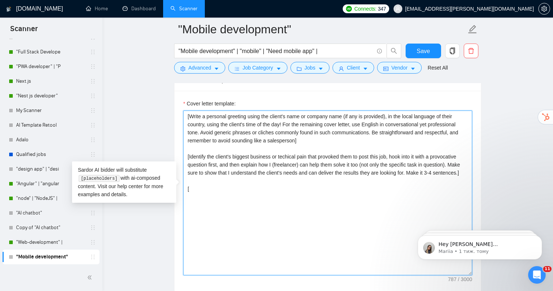
type textarea "[Write a personal greeting using the client's name or company name (if any is p…"
